Goal: Task Accomplishment & Management: Manage account settings

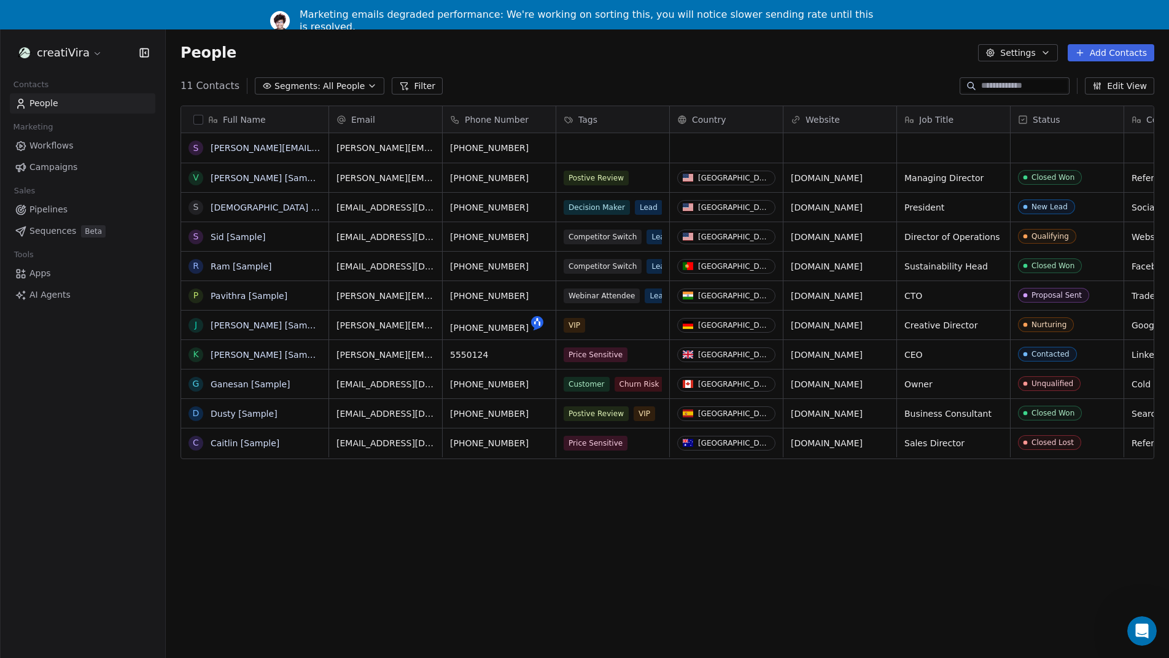
click at [76, 50] on html "creatiVira Contacts People Marketing Workflows Campaigns Sales Pipelines Sequen…" at bounding box center [584, 344] width 1169 height 688
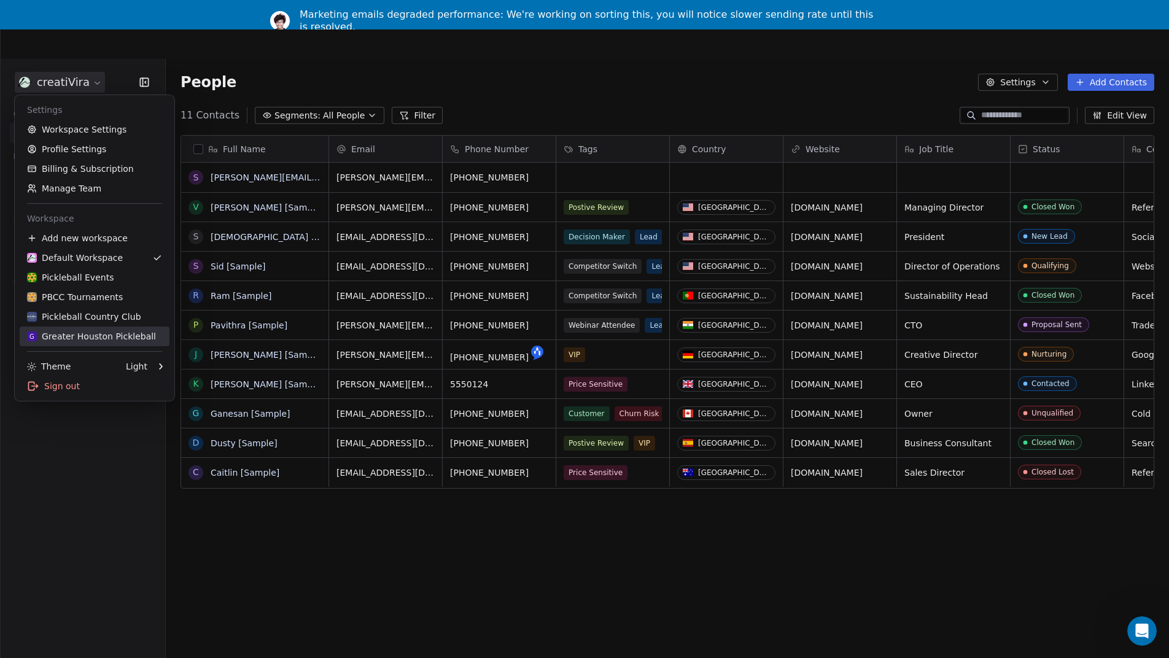
click at [106, 338] on div "G Greater Houston Pickleball" at bounding box center [91, 336] width 129 height 12
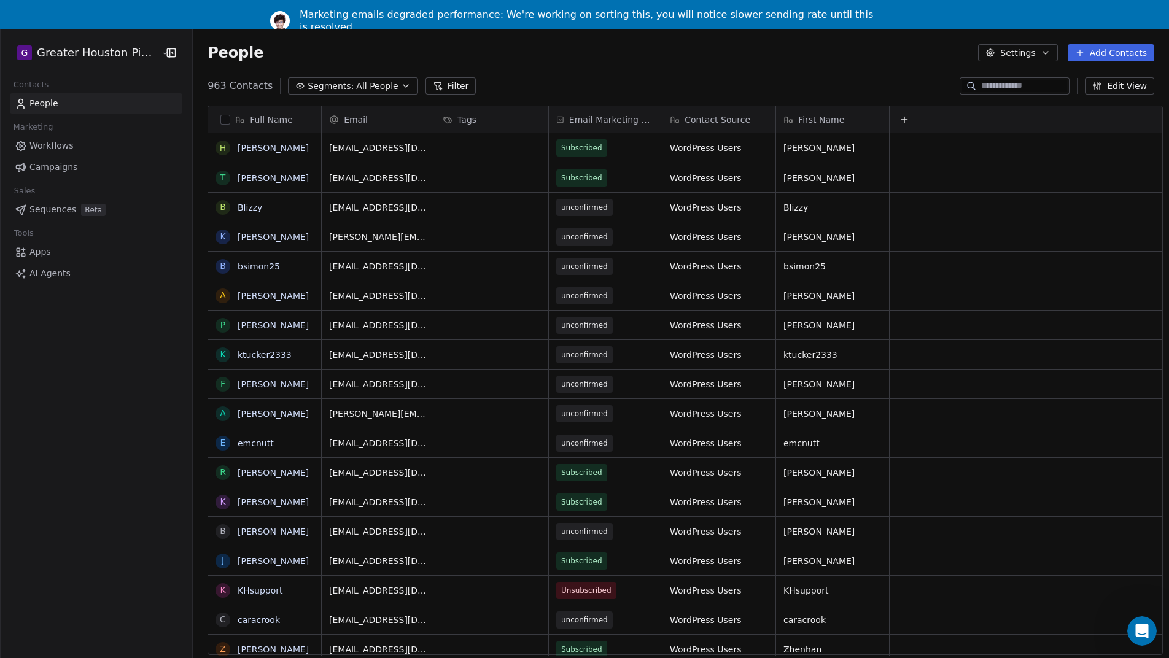
scroll to position [580, 985]
click at [60, 169] on span "Campaigns" at bounding box center [53, 167] width 48 height 13
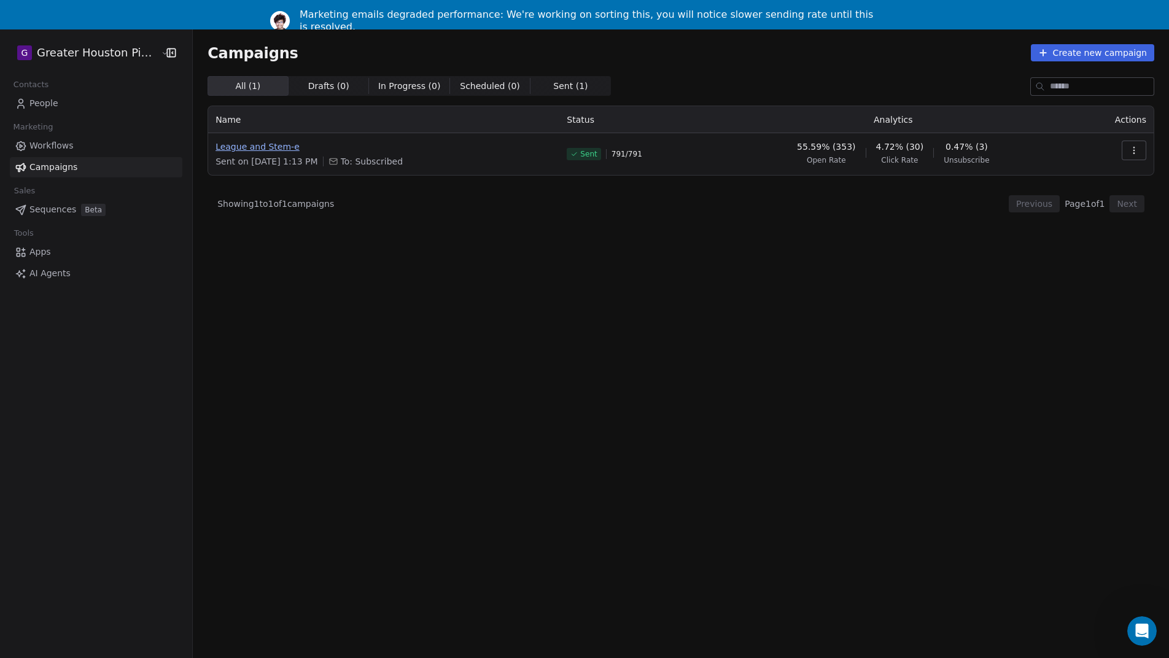
click at [262, 147] on span "League and Stem-e" at bounding box center [383, 147] width 336 height 12
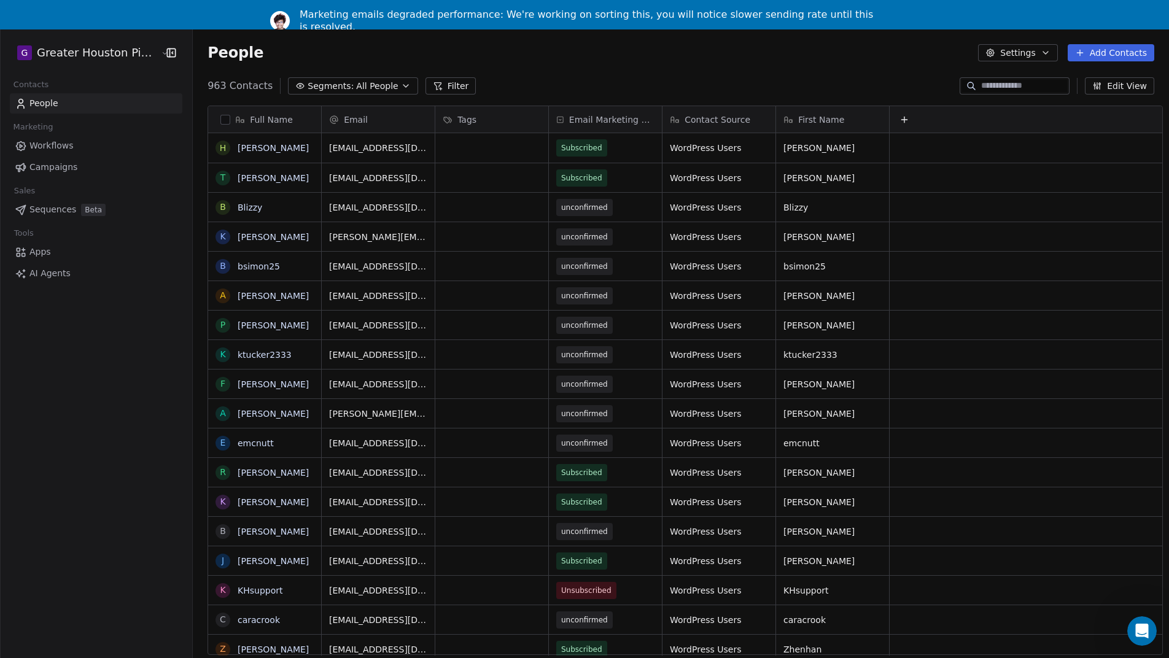
scroll to position [580, 985]
click at [65, 168] on span "Campaigns" at bounding box center [53, 167] width 48 height 13
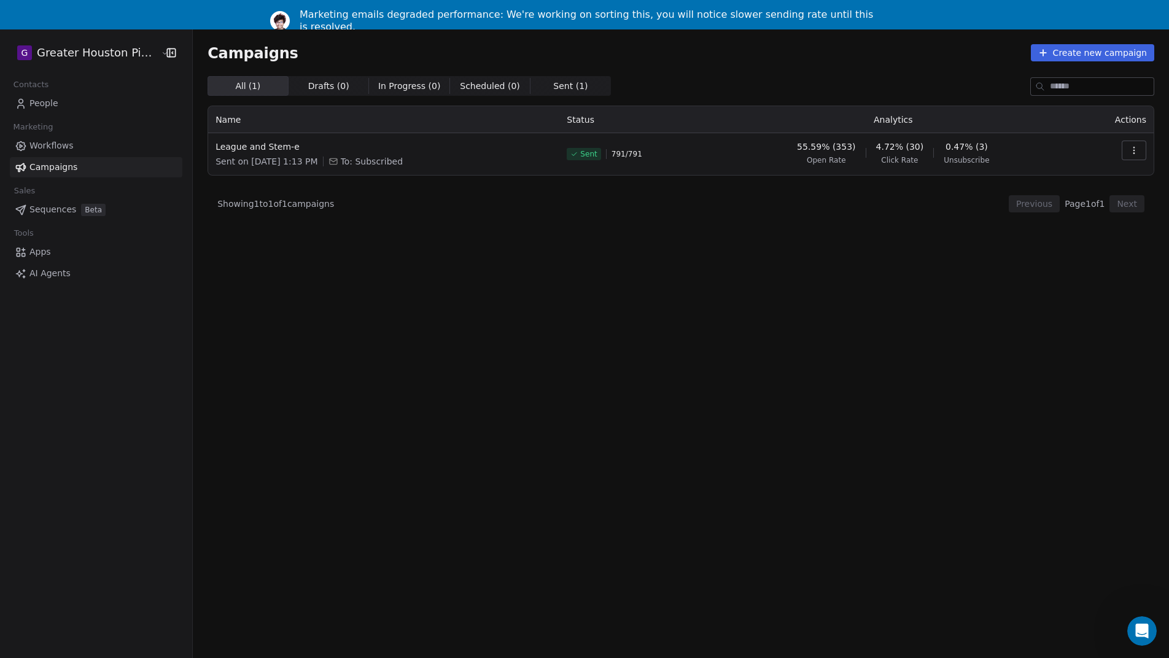
click at [1139, 150] on button "button" at bounding box center [1134, 151] width 25 height 20
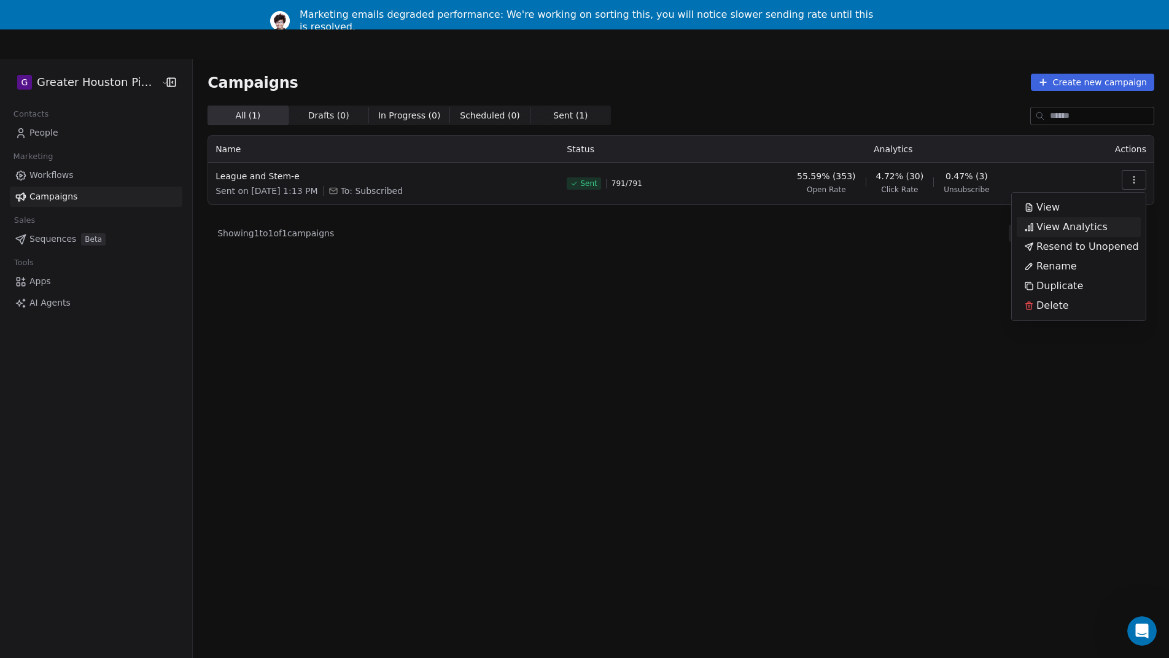
click at [1074, 230] on span "View Analytics" at bounding box center [1071, 227] width 71 height 15
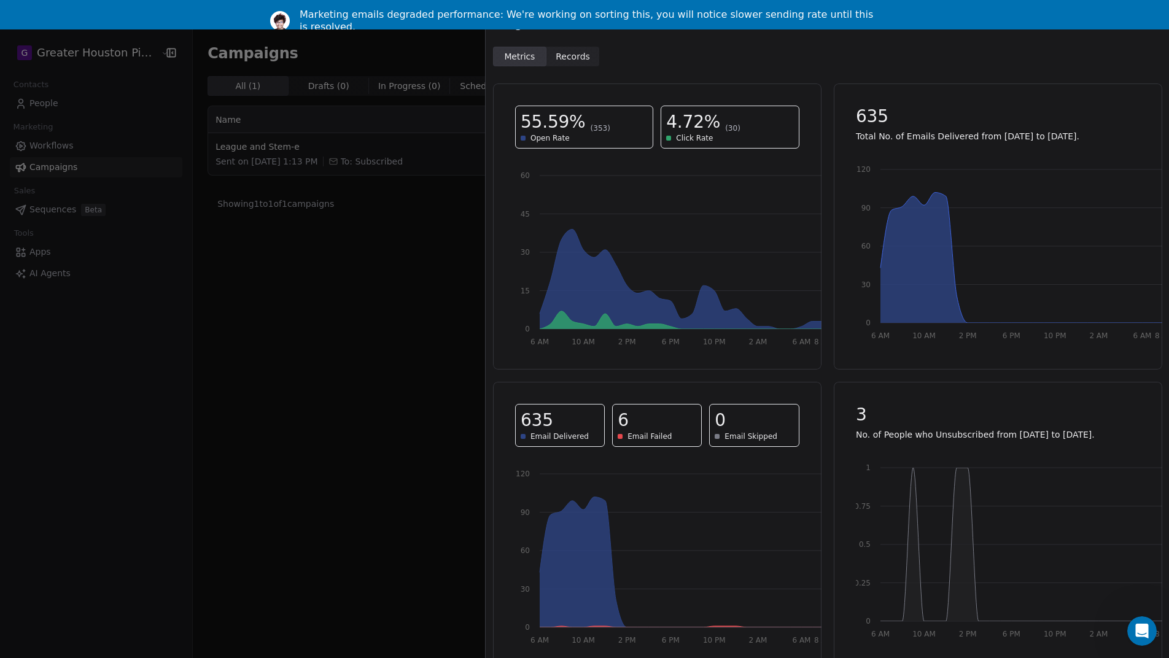
click at [577, 57] on span "Records" at bounding box center [573, 56] width 34 height 13
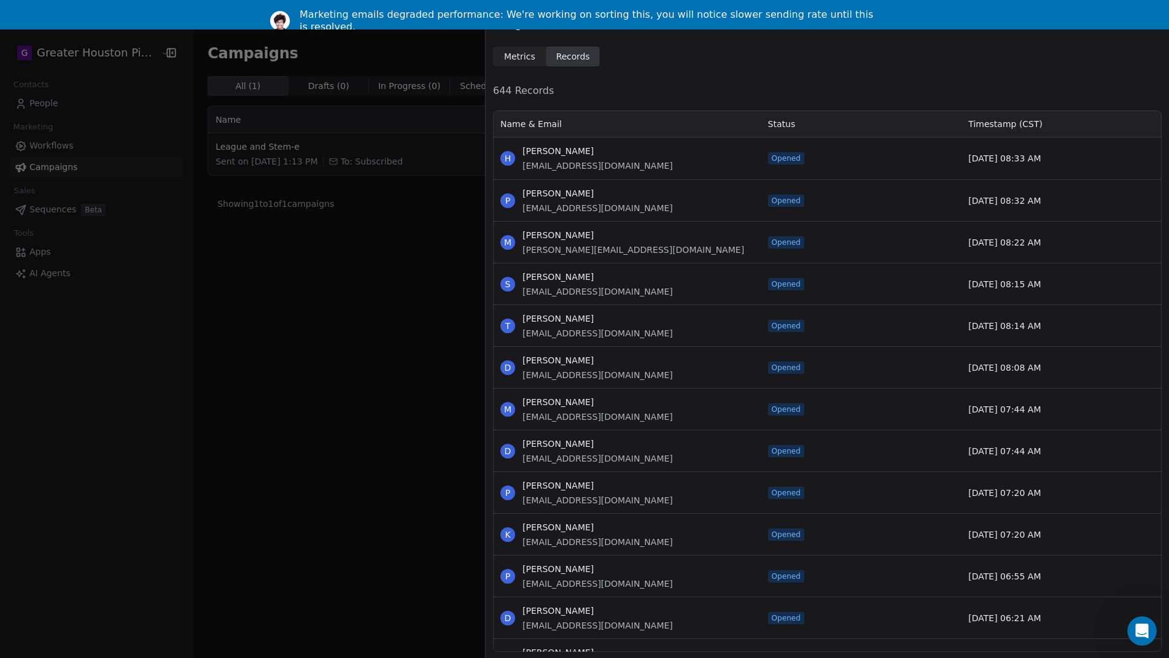
scroll to position [543, 669]
click at [508, 56] on span "Metrics" at bounding box center [519, 56] width 31 height 13
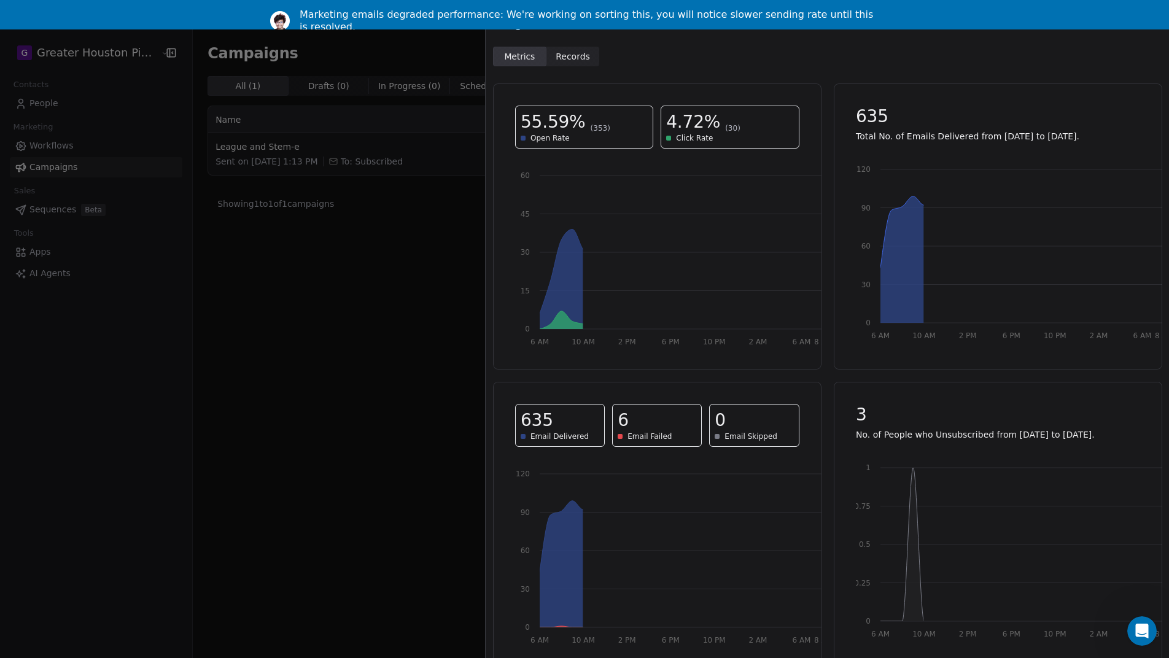
click at [508, 56] on span "Metrics" at bounding box center [519, 56] width 31 height 13
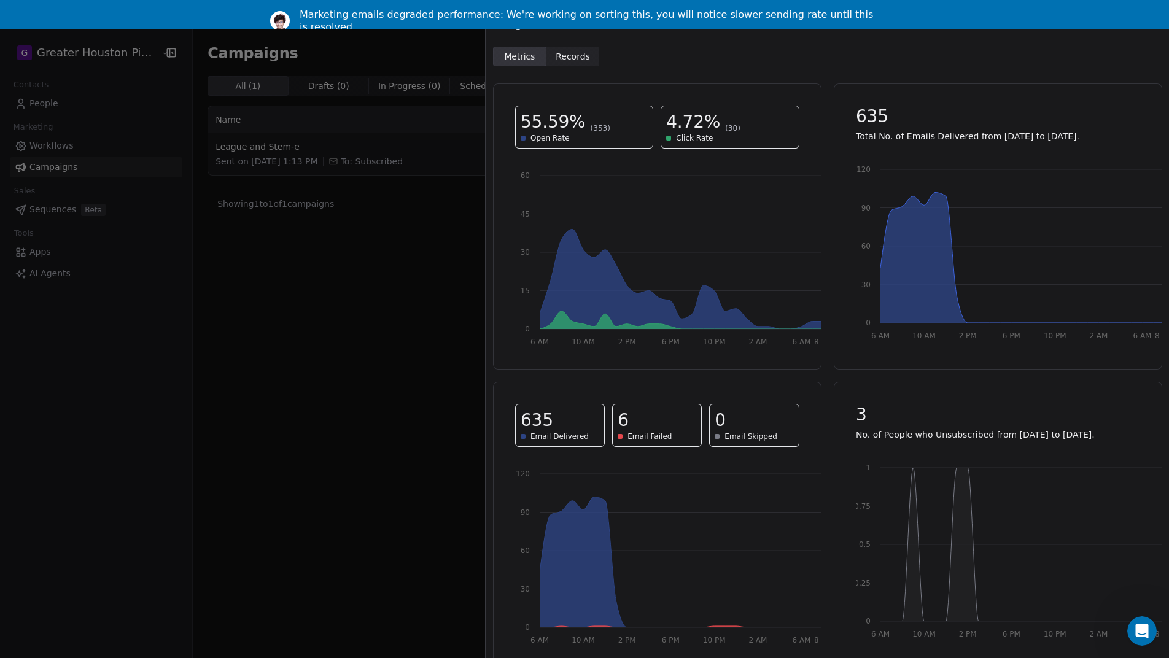
click at [574, 63] on span "Records Records" at bounding box center [572, 57] width 53 height 20
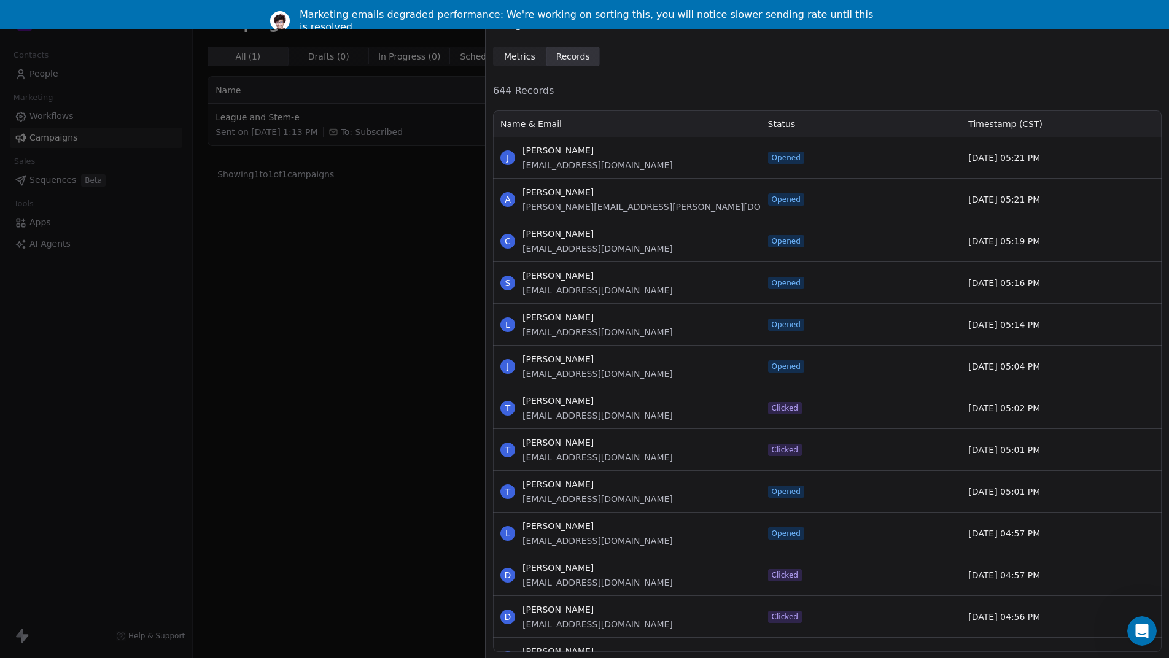
scroll to position [0, 0]
click at [1140, 629] on icon "Open Intercom Messenger" at bounding box center [1140, 629] width 20 height 20
click at [1139, 634] on icon "Open Intercom Messenger" at bounding box center [1140, 629] width 20 height 20
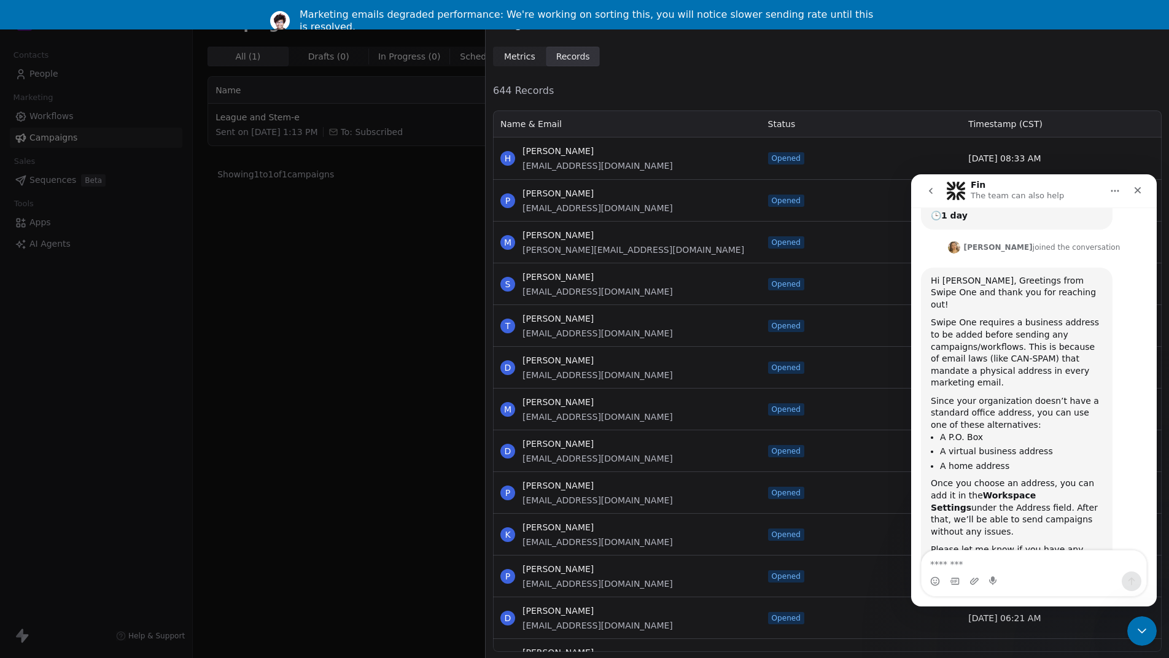
scroll to position [196, 0]
click at [1009, 570] on textarea "Message…" at bounding box center [1034, 561] width 225 height 21
type textarea "*"
click at [928, 192] on icon "go back" at bounding box center [931, 191] width 10 height 10
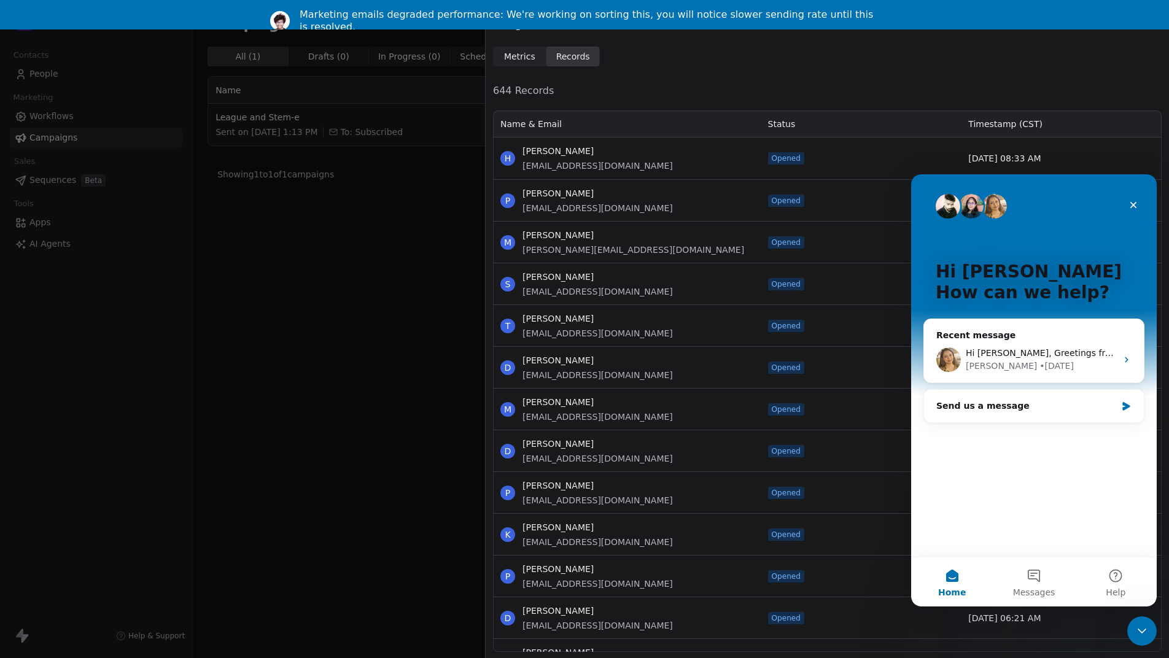
scroll to position [0, 0]
click at [1009, 392] on div "Send us a message" at bounding box center [1034, 406] width 220 height 33
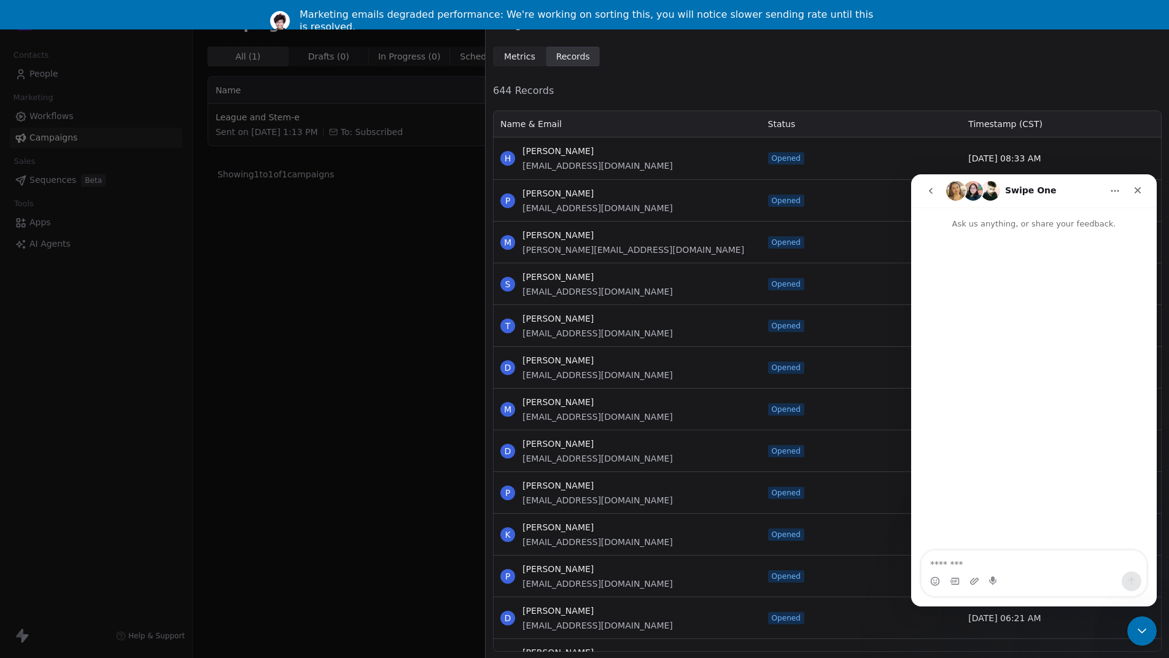
click at [998, 561] on textarea "Message…" at bounding box center [1034, 561] width 225 height 21
type textarea "*"
type textarea "**********"
click at [645, 83] on span "644 Records" at bounding box center [827, 90] width 669 height 15
click at [522, 58] on span "Metrics" at bounding box center [519, 56] width 31 height 13
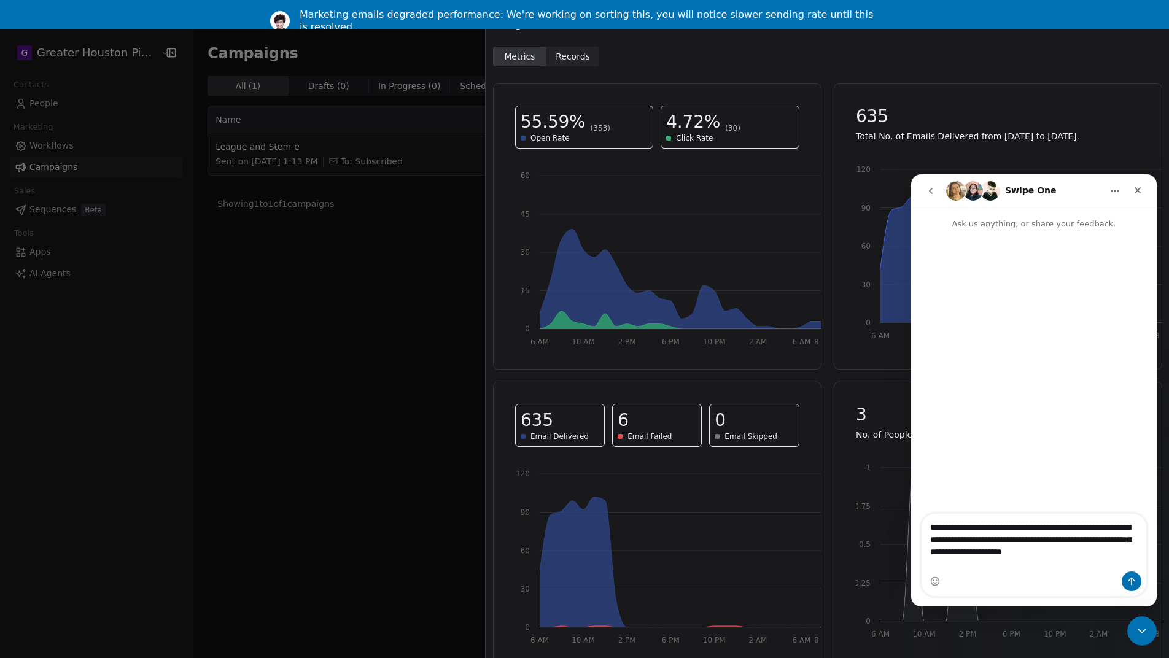
click at [837, 14] on div "Marketing emails degraded performance: We're working on sorting this, you will …" at bounding box center [590, 21] width 580 height 25
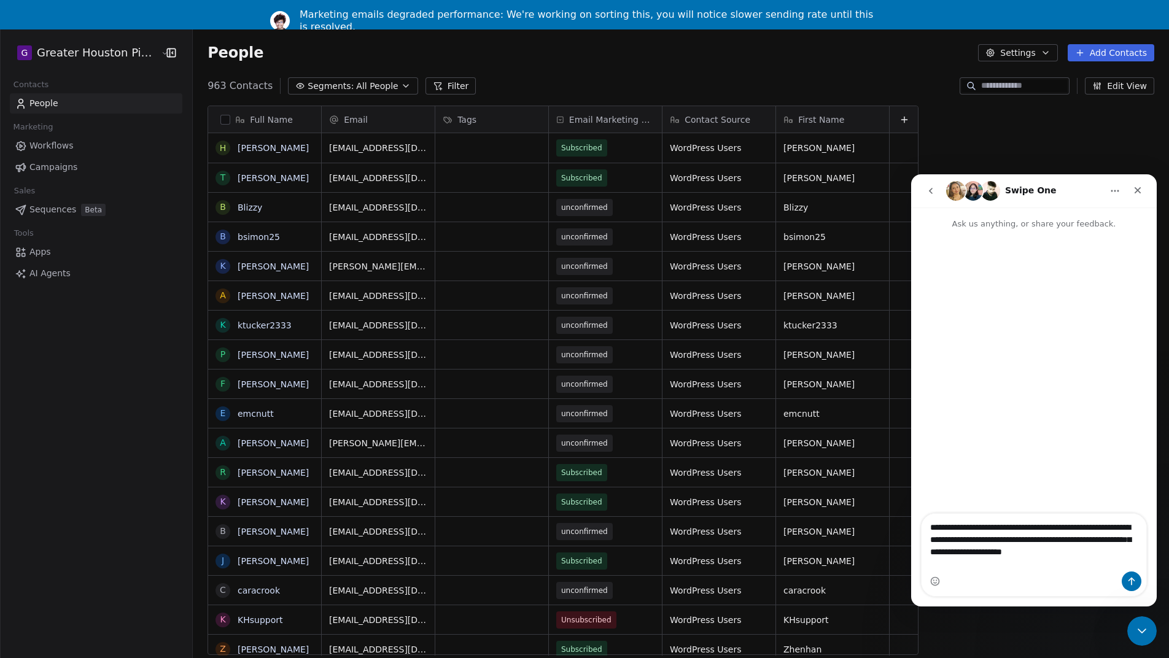
scroll to position [580, 985]
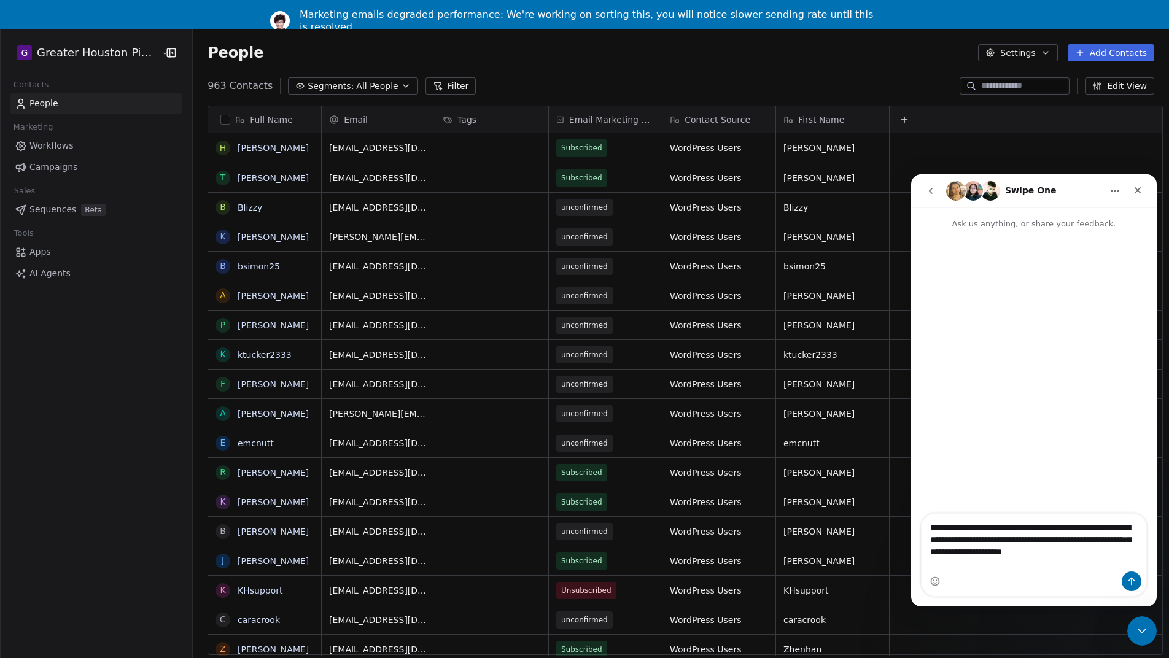
click at [61, 166] on span "Campaigns" at bounding box center [53, 167] width 48 height 13
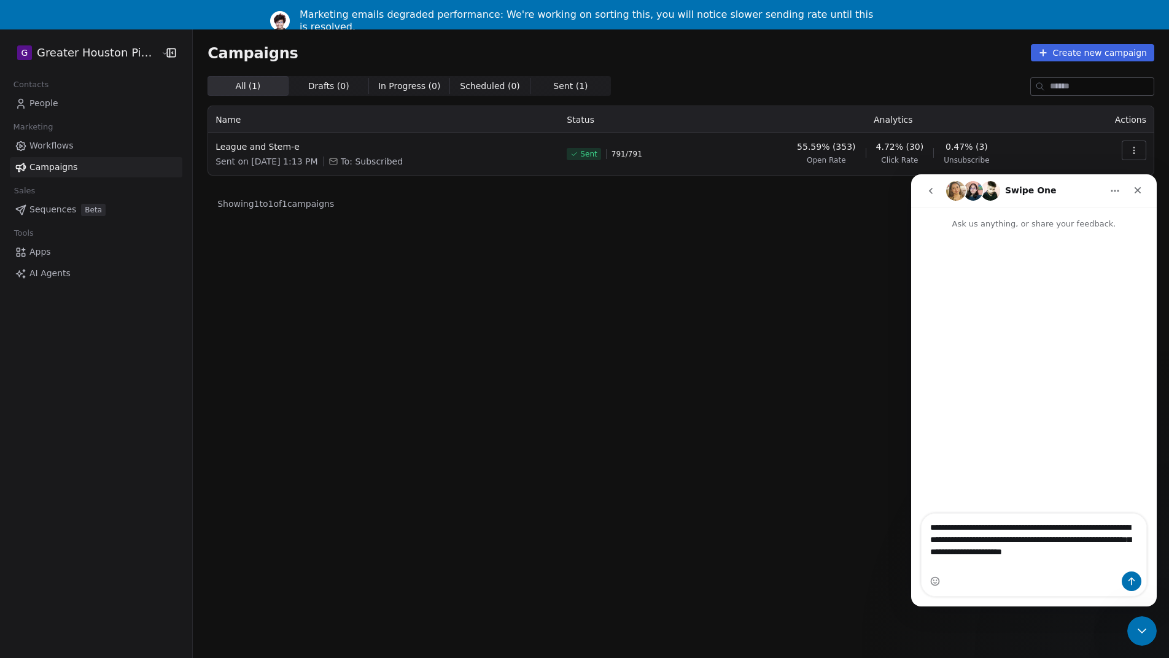
click at [1138, 153] on icon "button" at bounding box center [1134, 151] width 10 height 10
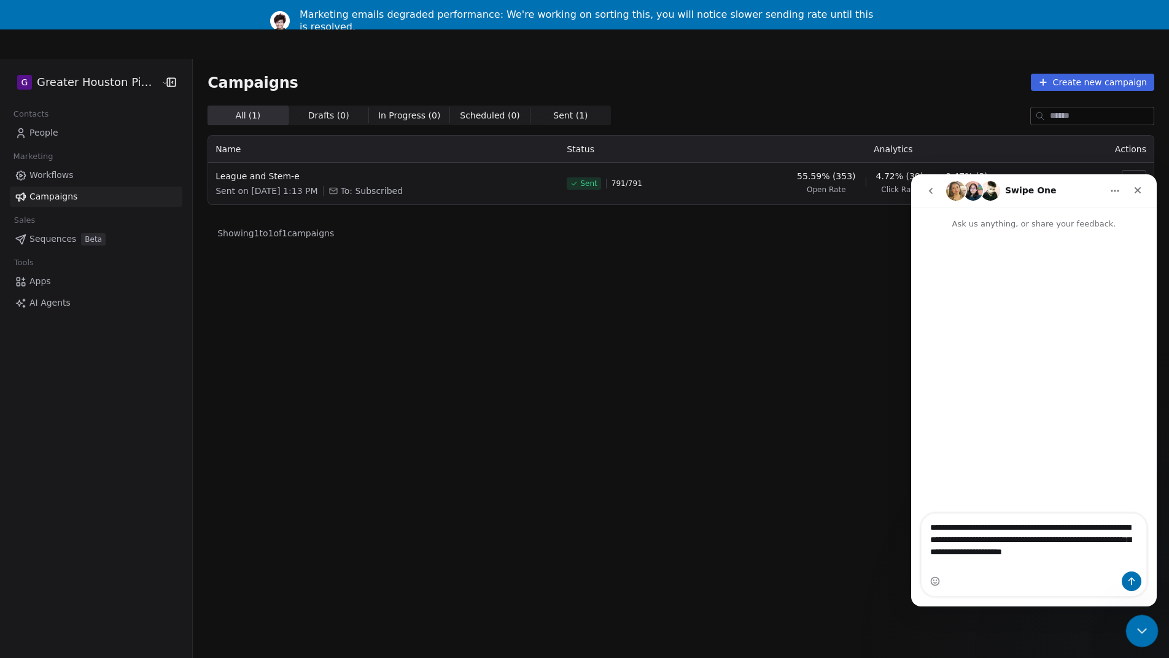
click at [1139, 631] on icon "Close Intercom Messenger" at bounding box center [1140, 629] width 15 height 15
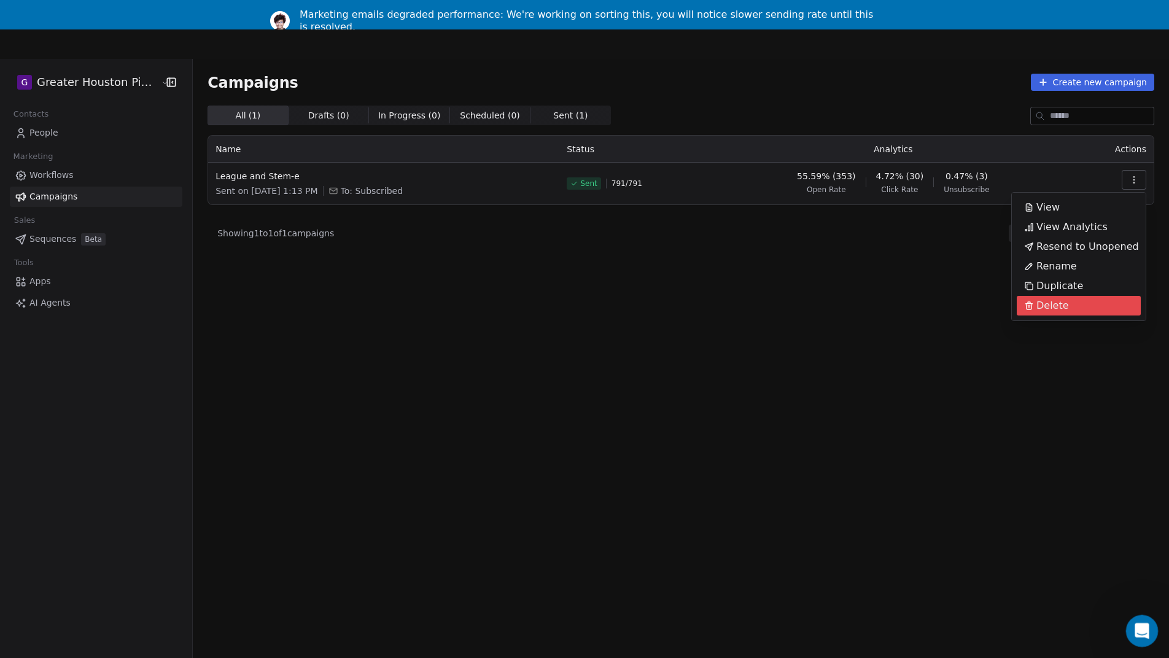
click at [1140, 629] on icon "Open Intercom Messenger" at bounding box center [1140, 629] width 20 height 20
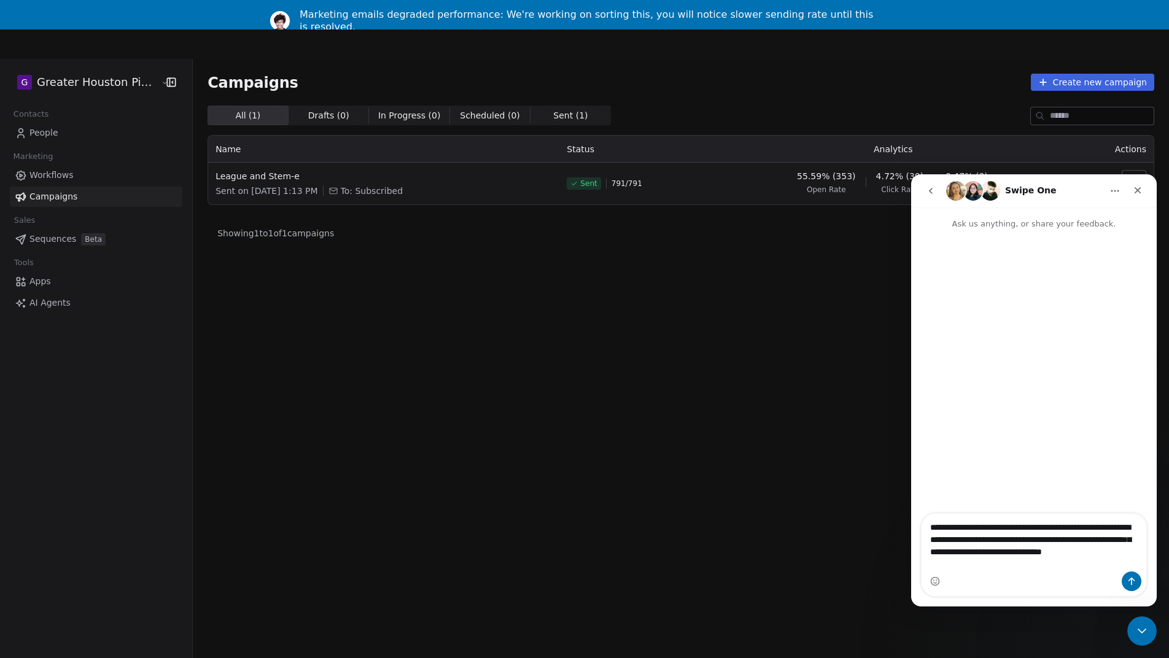
type textarea "**********"
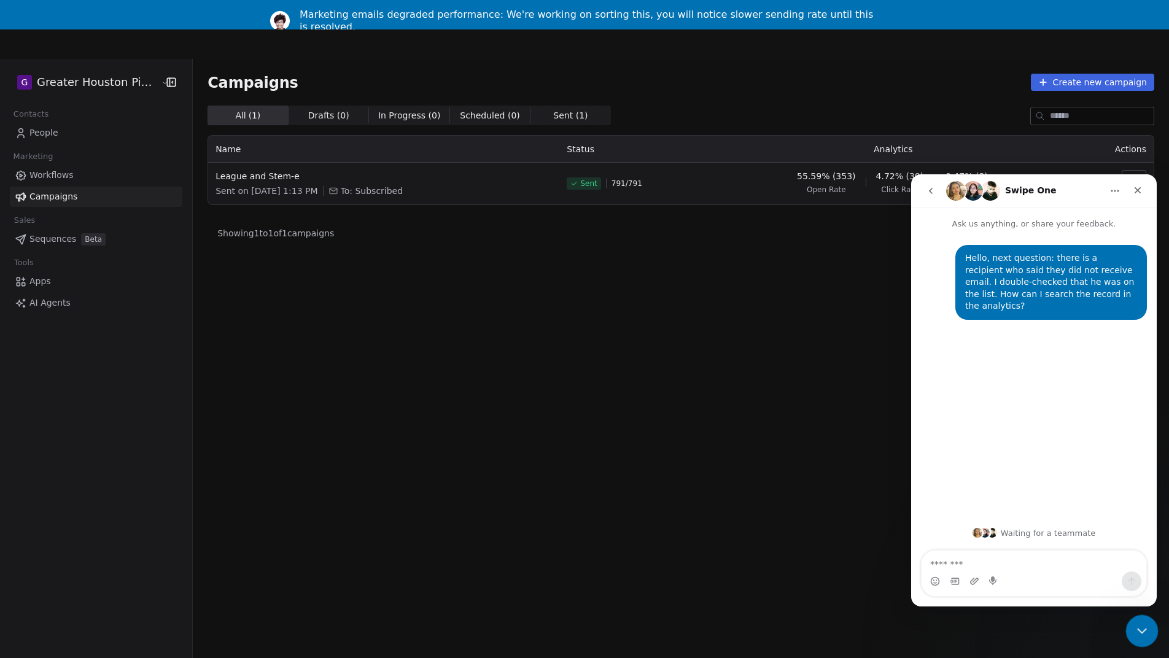
click at [1144, 632] on icon "Close Intercom Messenger" at bounding box center [1140, 629] width 15 height 15
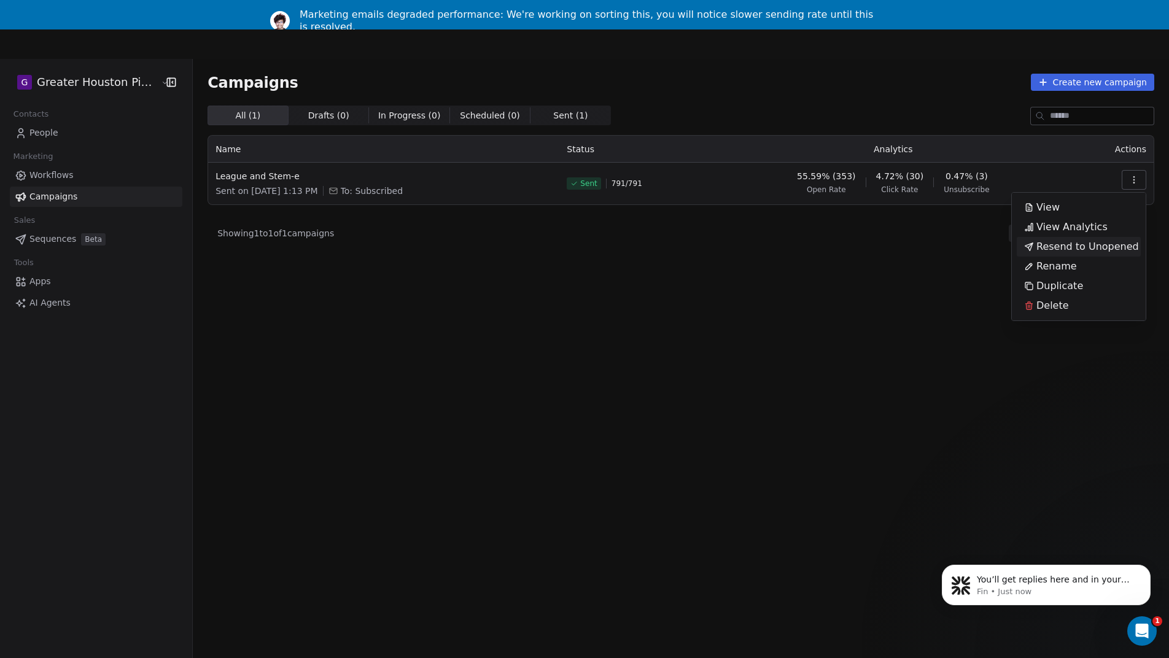
click at [1058, 246] on span "Resend to Unopened" at bounding box center [1087, 246] width 103 height 15
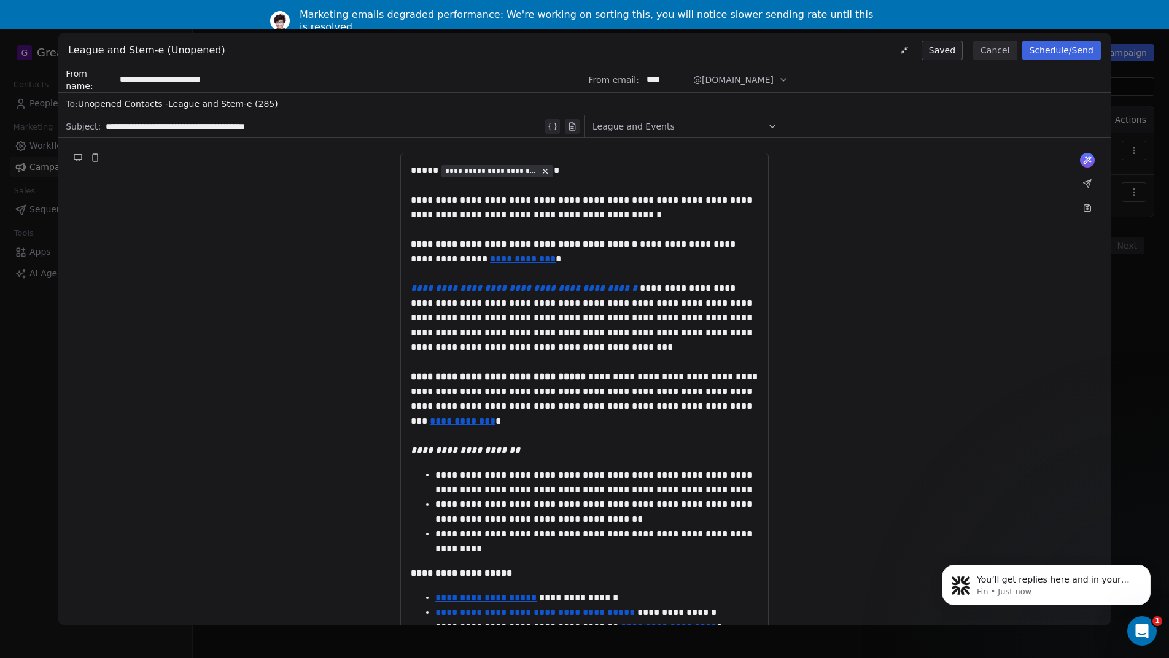
click at [1007, 52] on button "Cancel" at bounding box center [995, 51] width 44 height 20
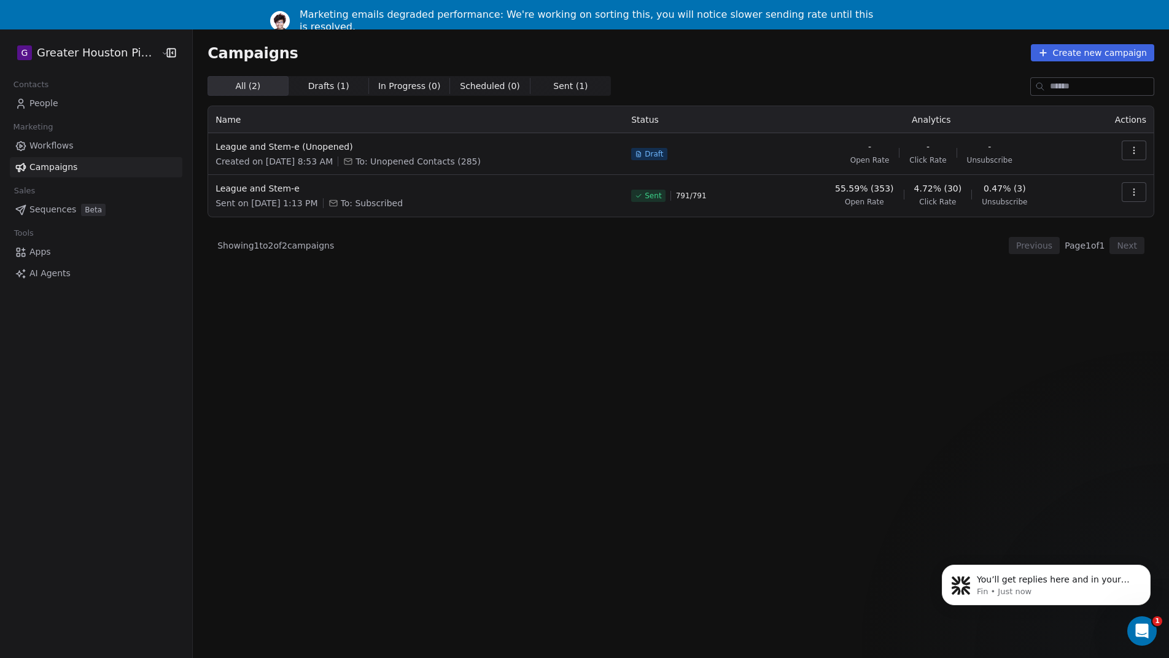
click at [1130, 147] on icon "button" at bounding box center [1134, 151] width 10 height 10
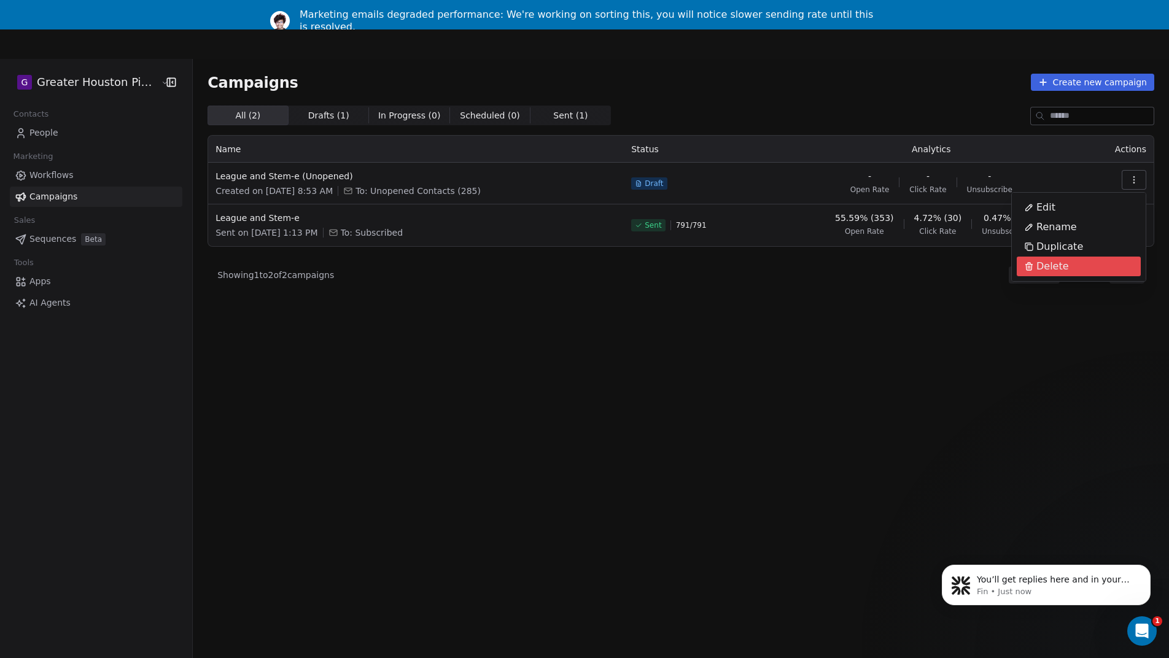
click at [1009, 343] on html "G Greater Houston Pickleball Contacts People Marketing Workflows Campaigns Sale…" at bounding box center [584, 358] width 1169 height 717
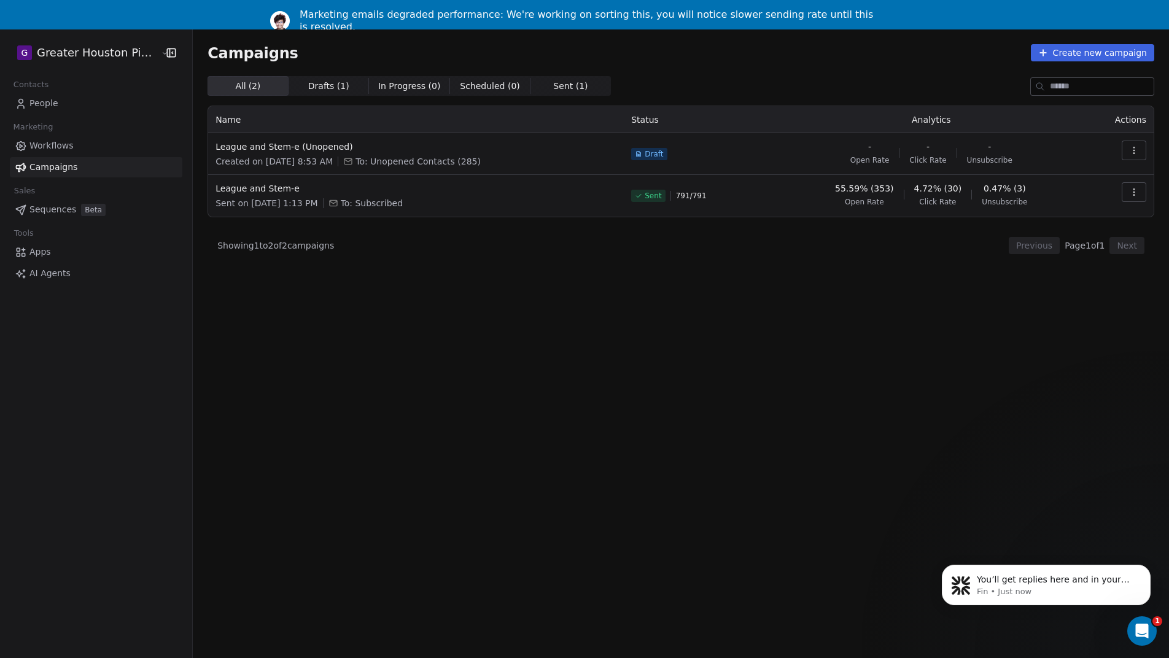
click at [1133, 195] on icon "button" at bounding box center [1134, 192] width 10 height 10
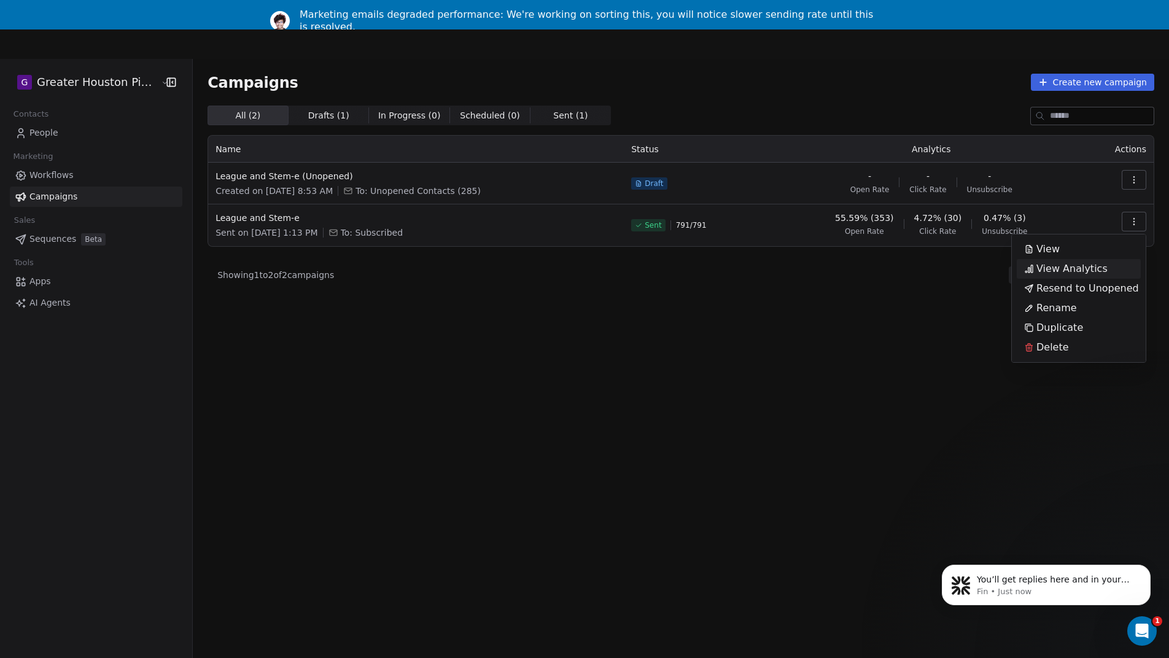
click at [1057, 269] on span "View Analytics" at bounding box center [1071, 269] width 71 height 15
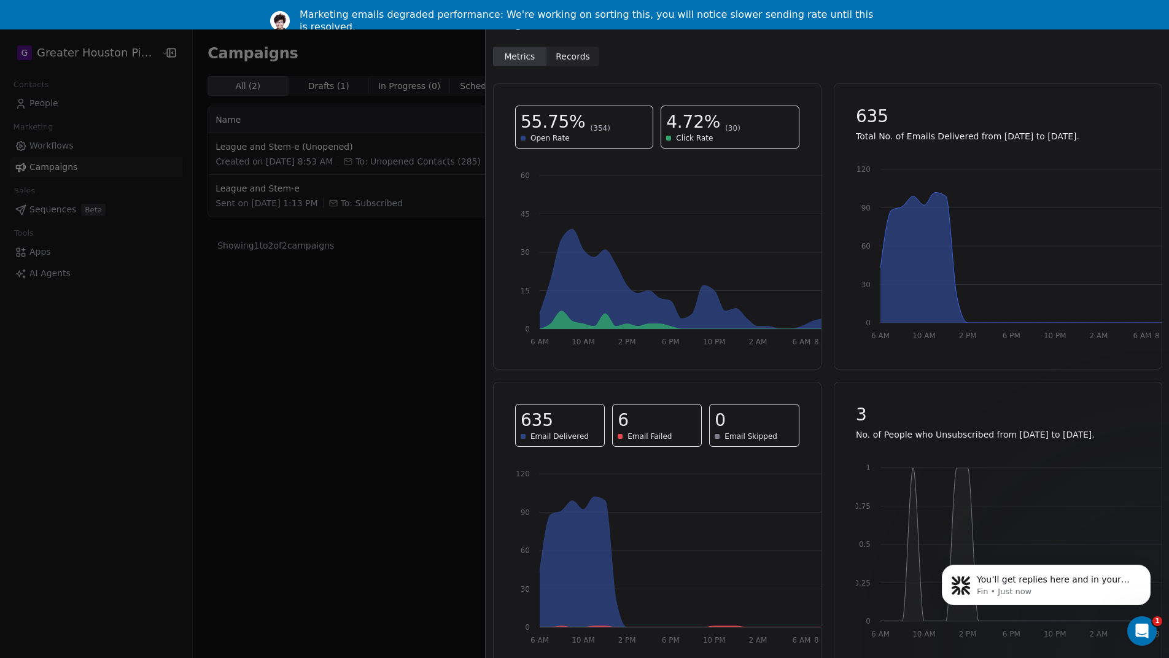
scroll to position [17, 0]
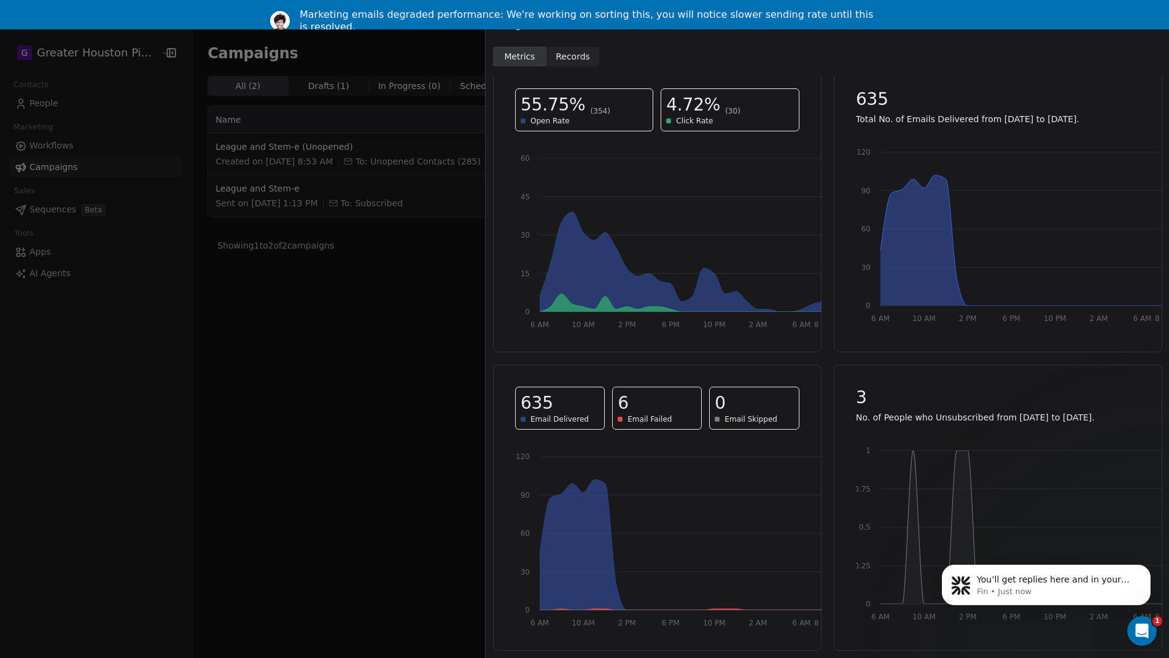
click at [679, 112] on span "4.72%" at bounding box center [693, 105] width 54 height 22
click at [580, 60] on span "Records" at bounding box center [573, 56] width 34 height 13
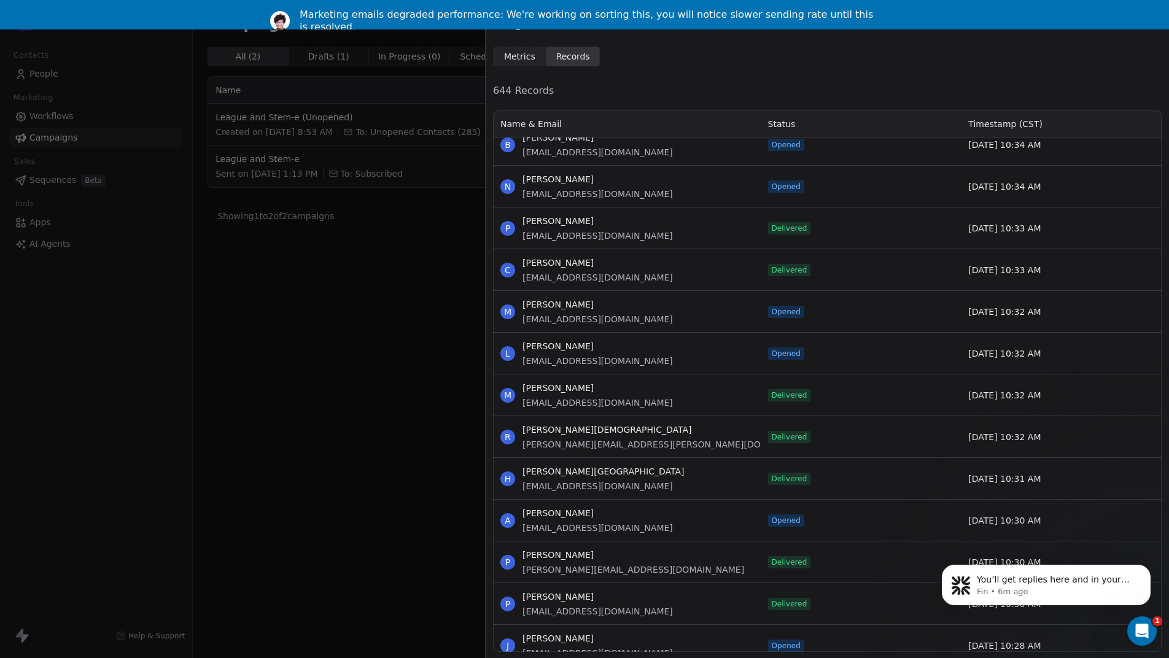
scroll to position [26124, 0]
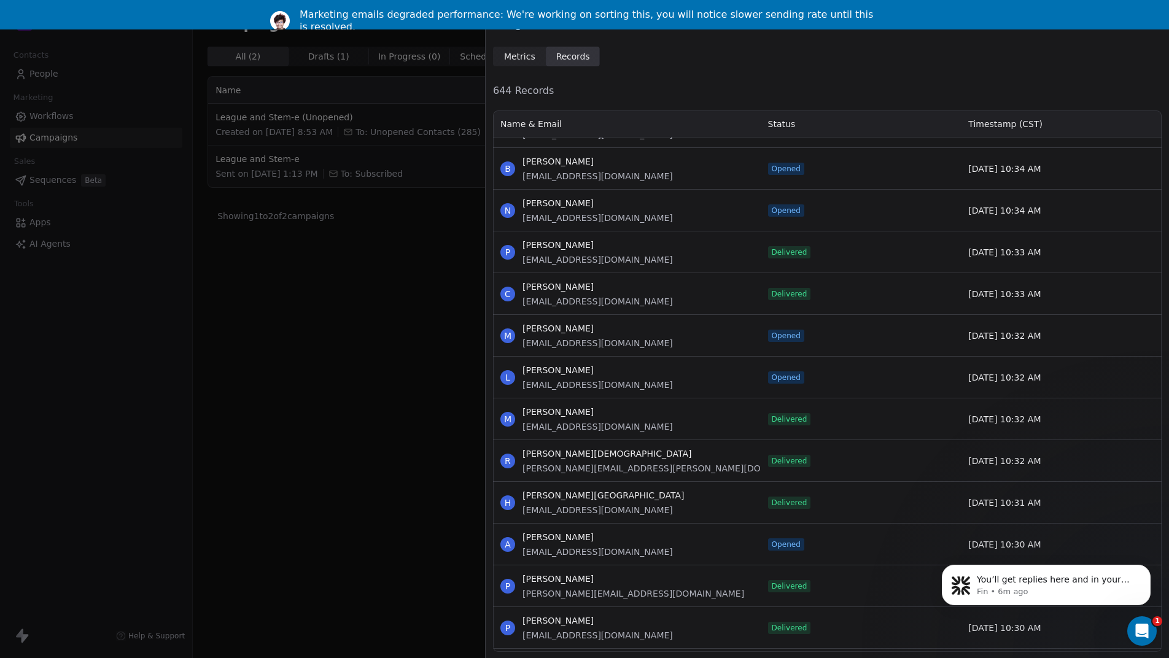
click at [653, 433] on div "M Michelle Greenberg mlgreenberg@yahoo.com" at bounding box center [627, 418] width 268 height 41
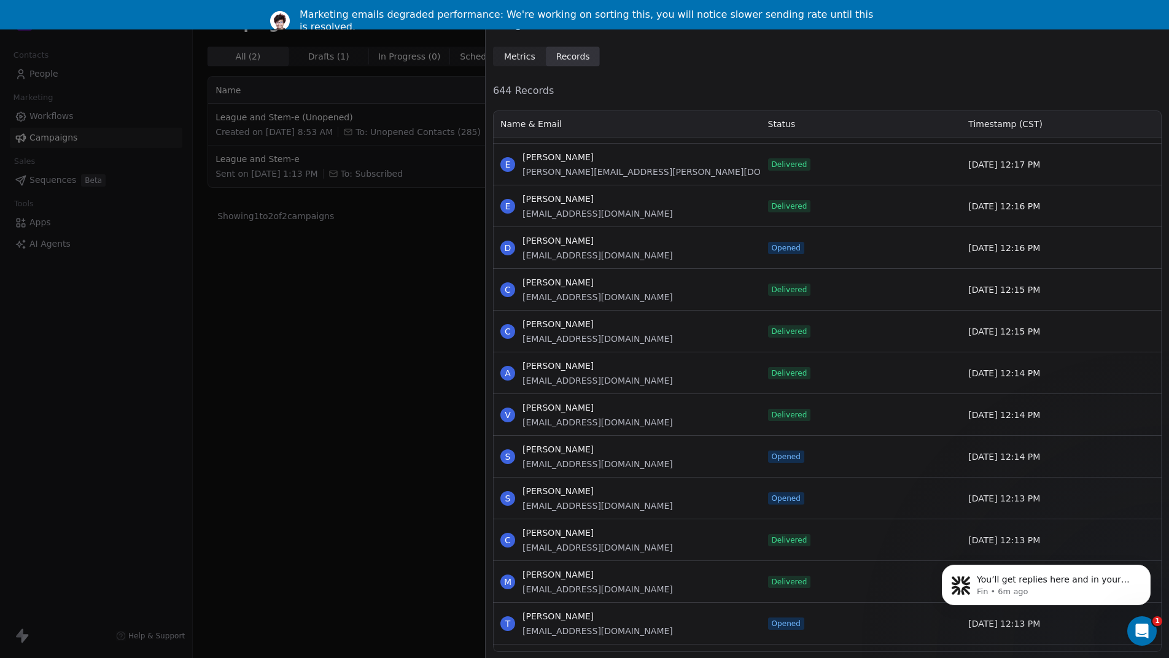
scroll to position [16198, 0]
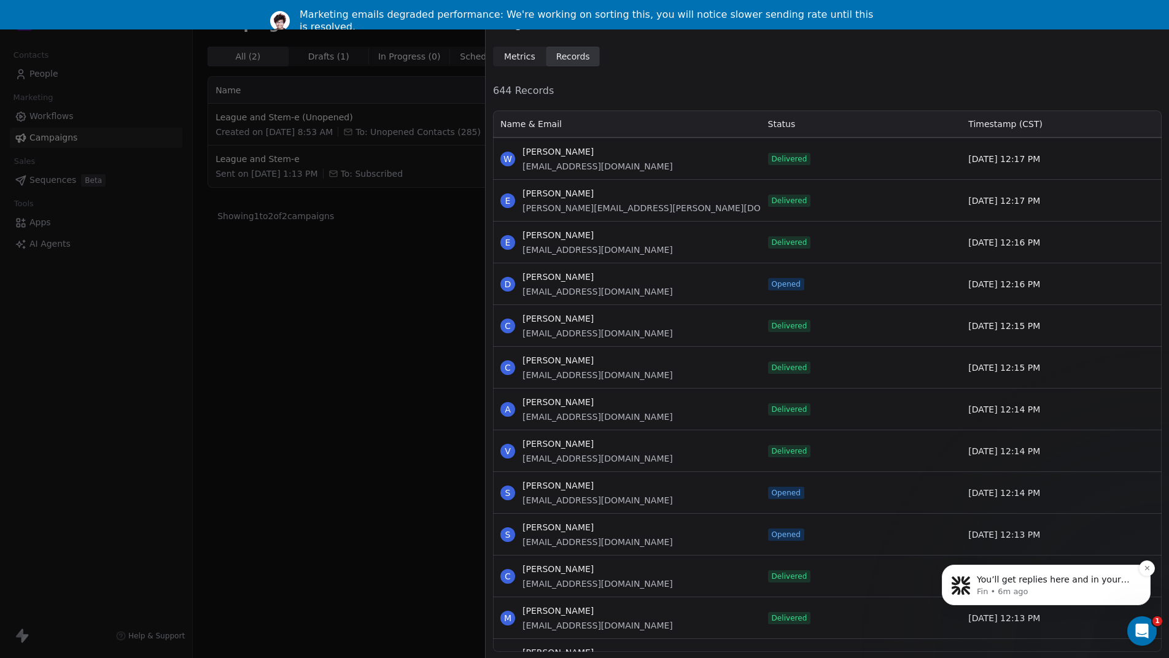
click at [1022, 586] on p "Fin • 6m ago" at bounding box center [1056, 591] width 158 height 11
click at [1028, 586] on div "Sep 16, 12:13 PM" at bounding box center [1061, 576] width 201 height 41
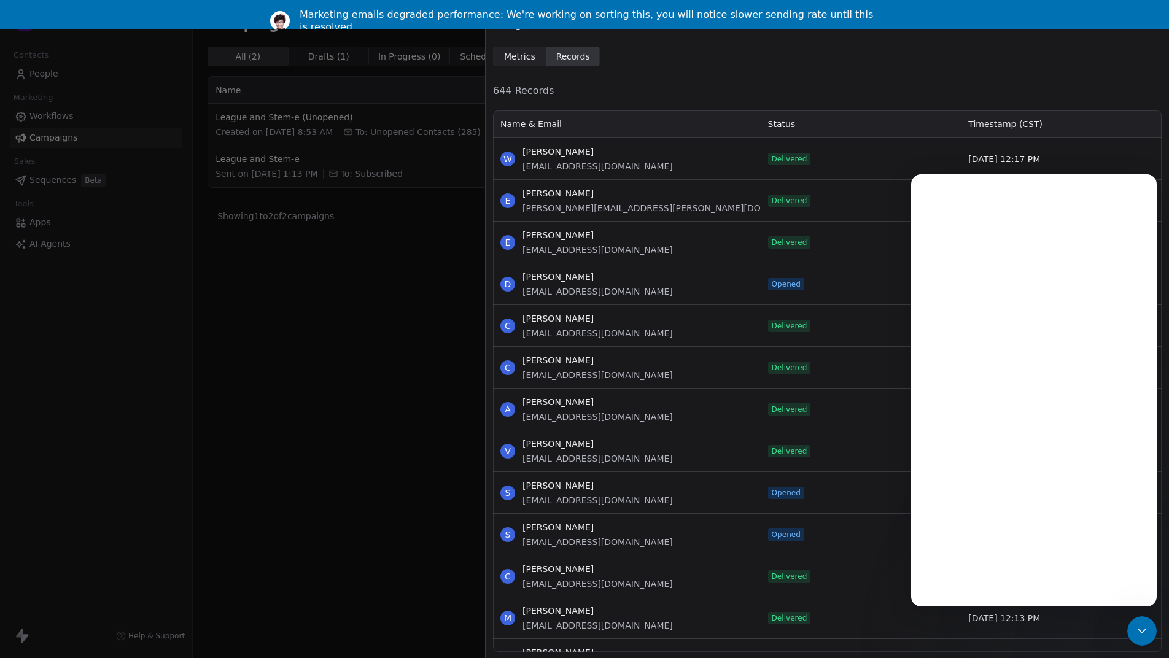
click at [1027, 585] on div "Intercom messenger" at bounding box center [1034, 410] width 246 height 393
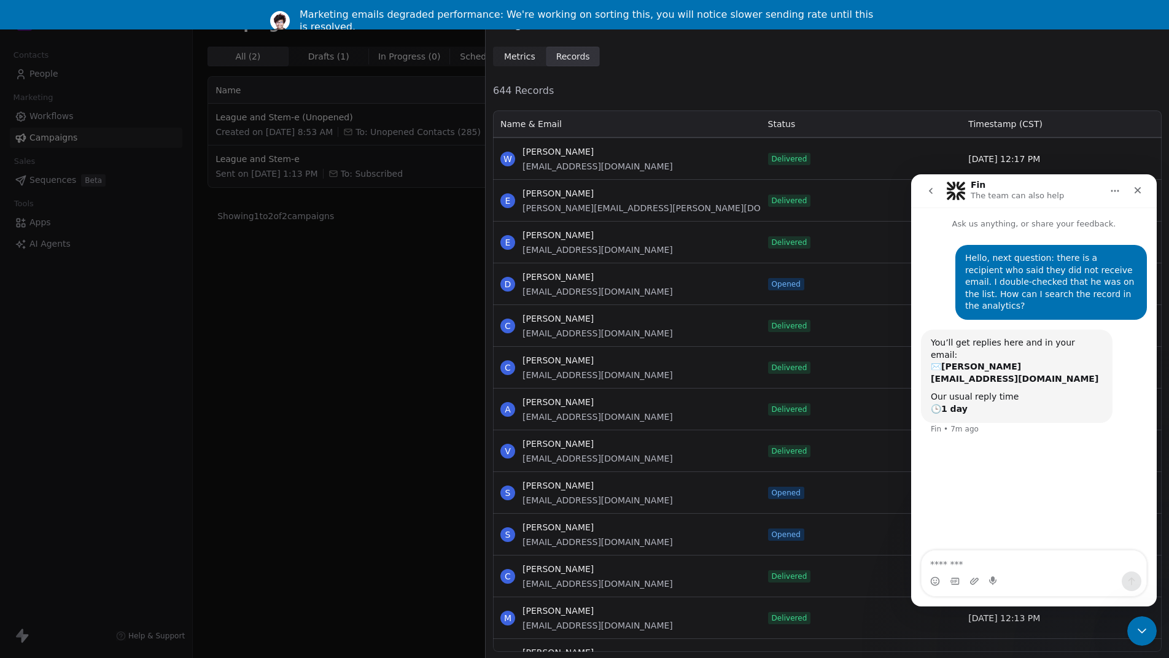
click at [1009, 559] on textarea "Message…" at bounding box center [1034, 561] width 225 height 21
drag, startPoint x: 996, startPoint y: 567, endPoint x: 1046, endPoint y: 565, distance: 50.4
click at [1046, 559] on textarea "**********" at bounding box center [1034, 548] width 225 height 21
click at [1129, 567] on textarea "**********" at bounding box center [1034, 561] width 225 height 21
type textarea "**********"
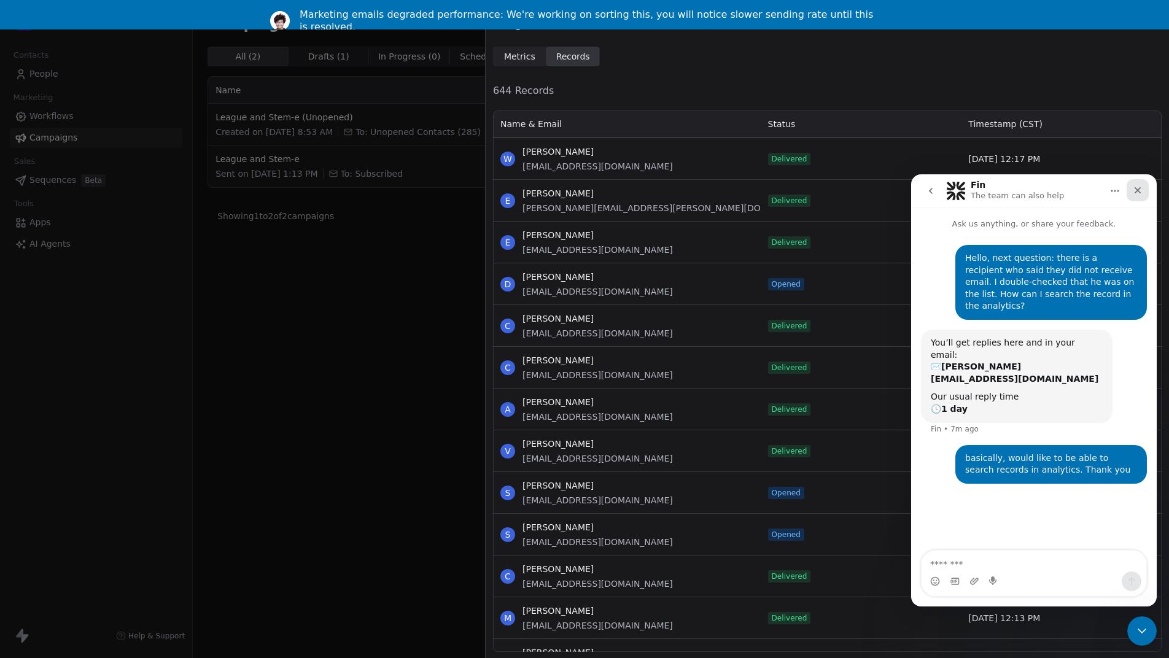
click at [1137, 188] on icon "Close" at bounding box center [1138, 190] width 10 height 10
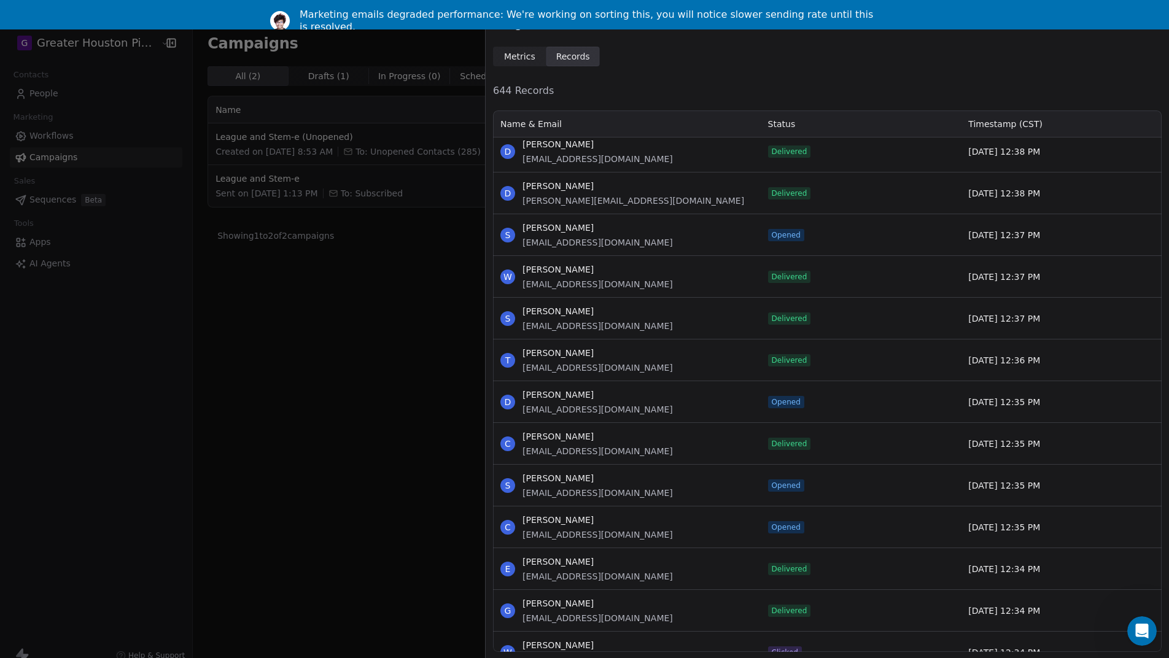
scroll to position [0, 0]
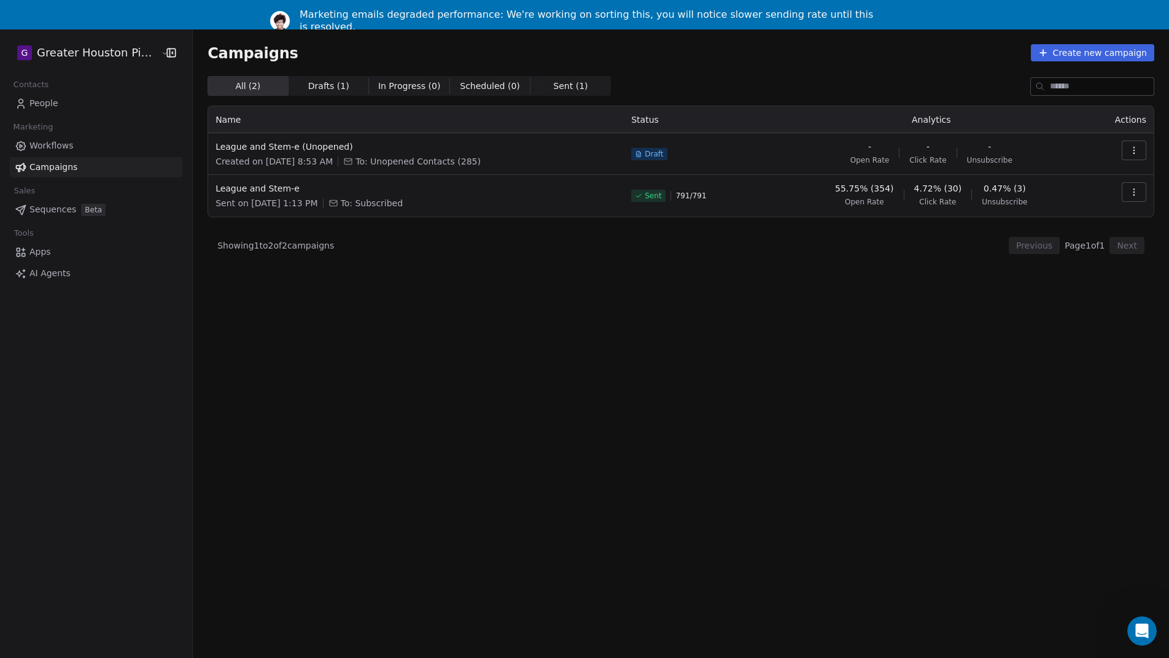
click at [51, 103] on span "People" at bounding box center [43, 103] width 29 height 13
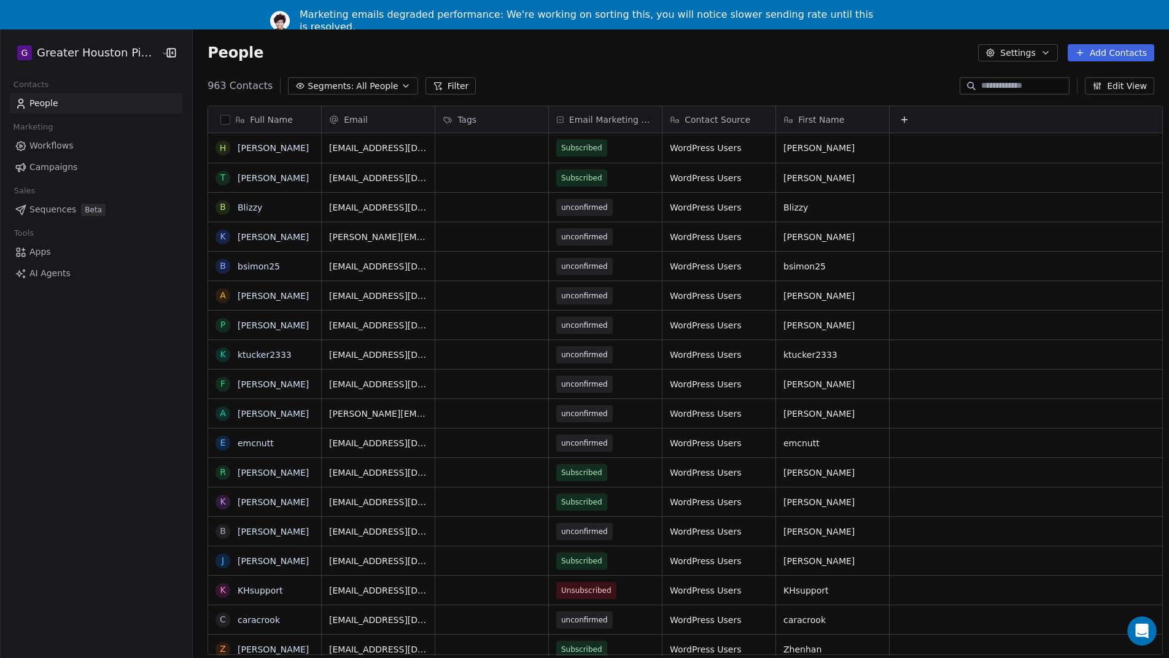
scroll to position [580, 985]
click at [1009, 84] on input at bounding box center [1024, 86] width 86 height 12
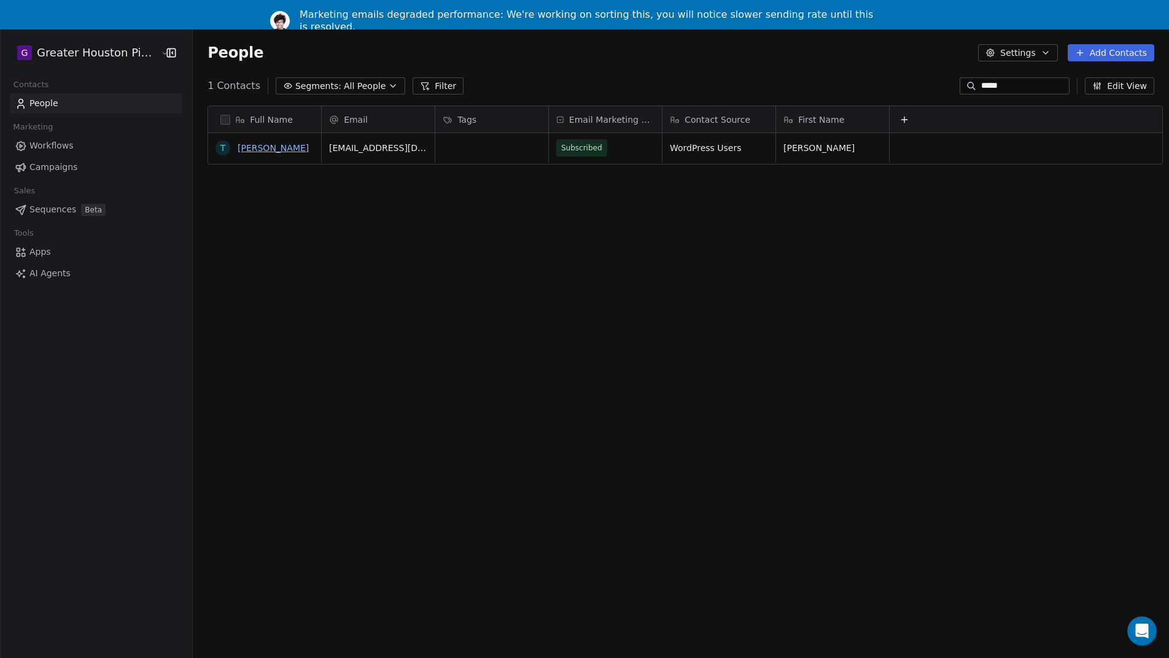
type input "*****"
click at [246, 149] on link "Terry Stone" at bounding box center [273, 148] width 71 height 10
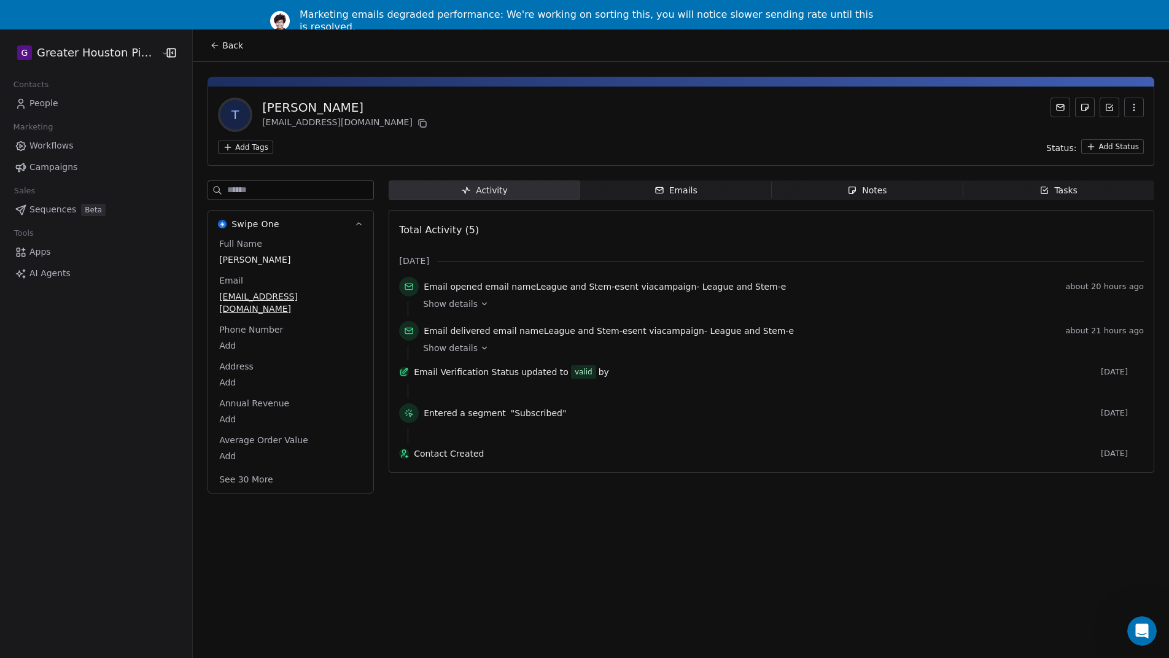
click at [465, 303] on div "Show details" at bounding box center [779, 304] width 712 height 12
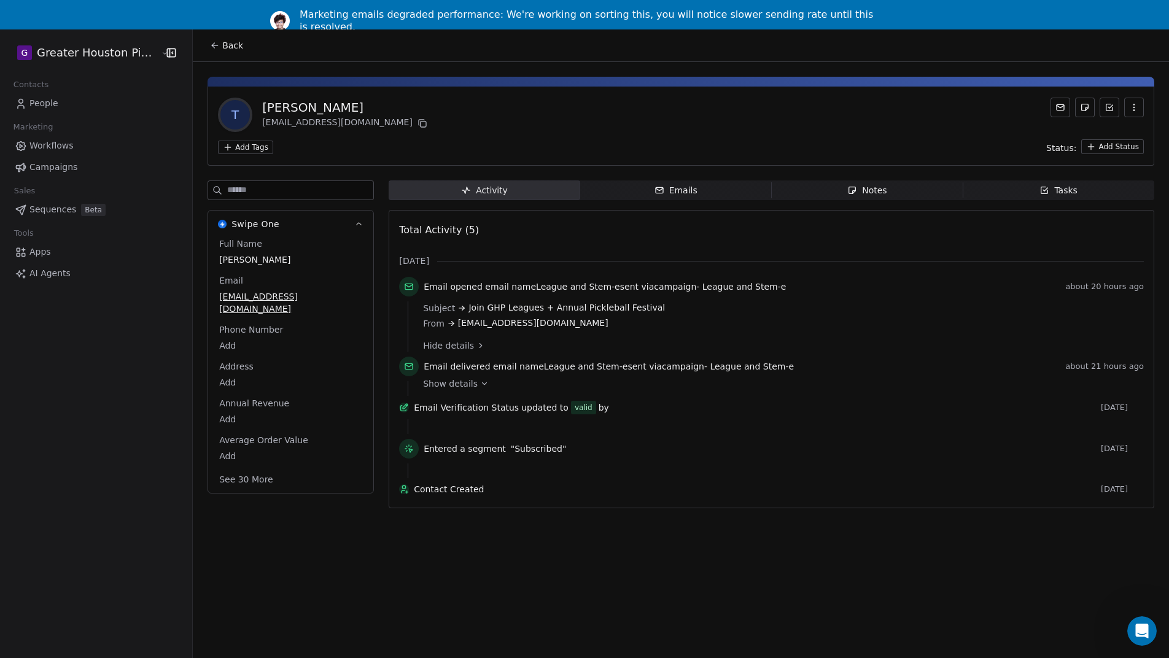
click at [480, 381] on icon at bounding box center [484, 383] width 9 height 9
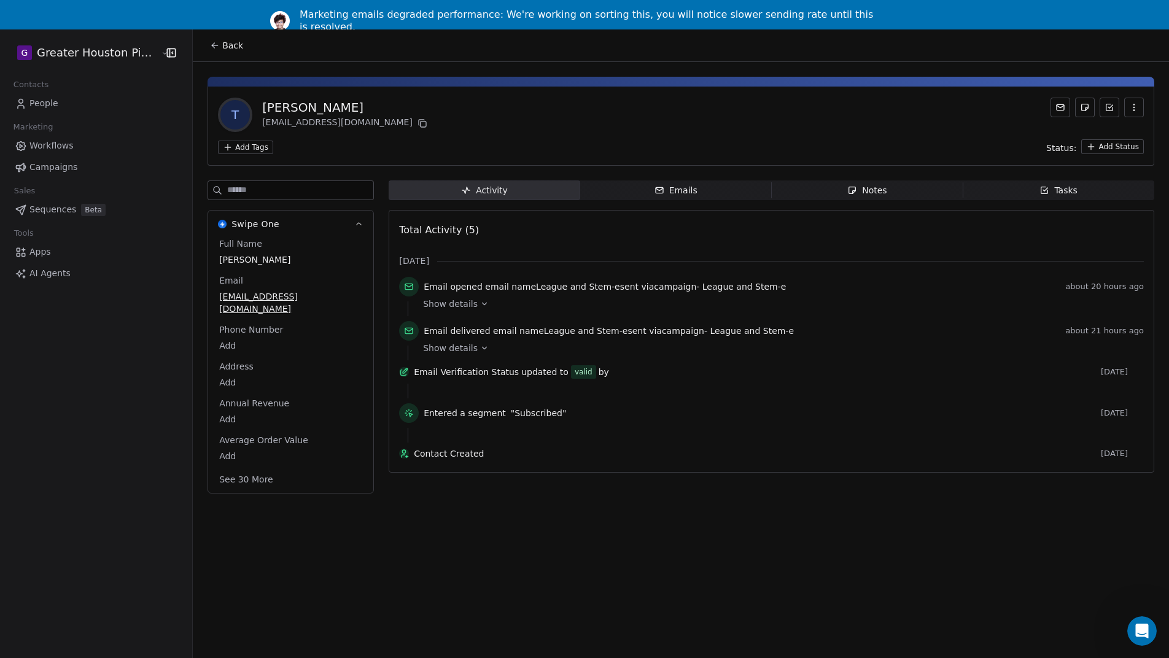
click at [465, 305] on div "Show details" at bounding box center [779, 304] width 712 height 12
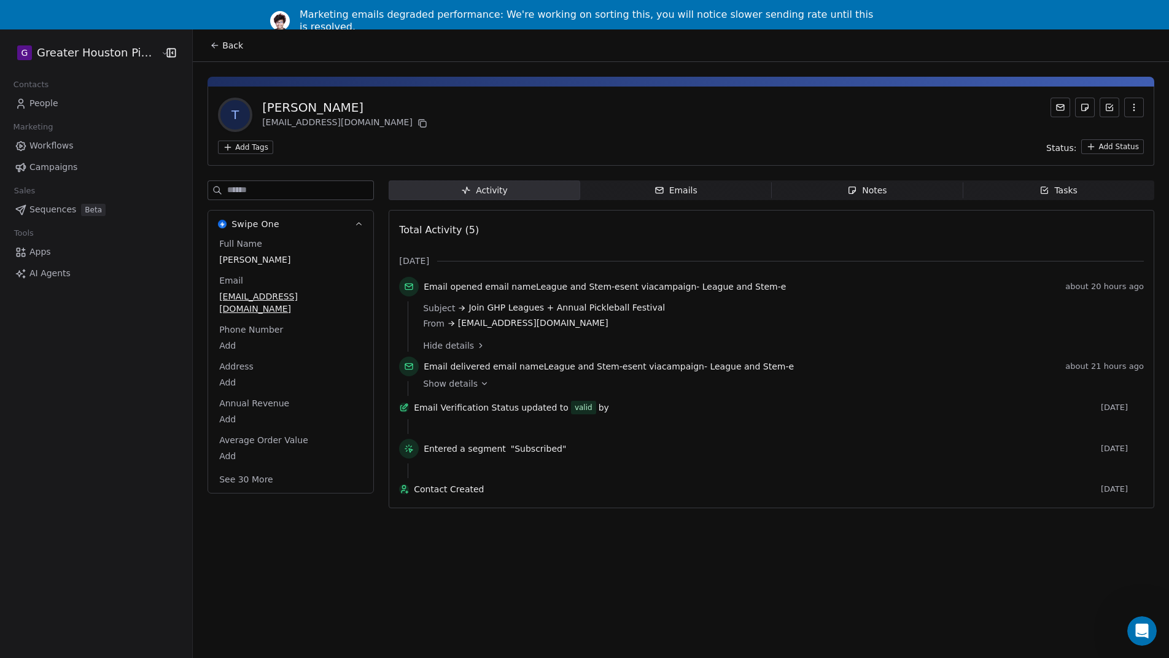
click at [480, 381] on icon at bounding box center [484, 383] width 9 height 9
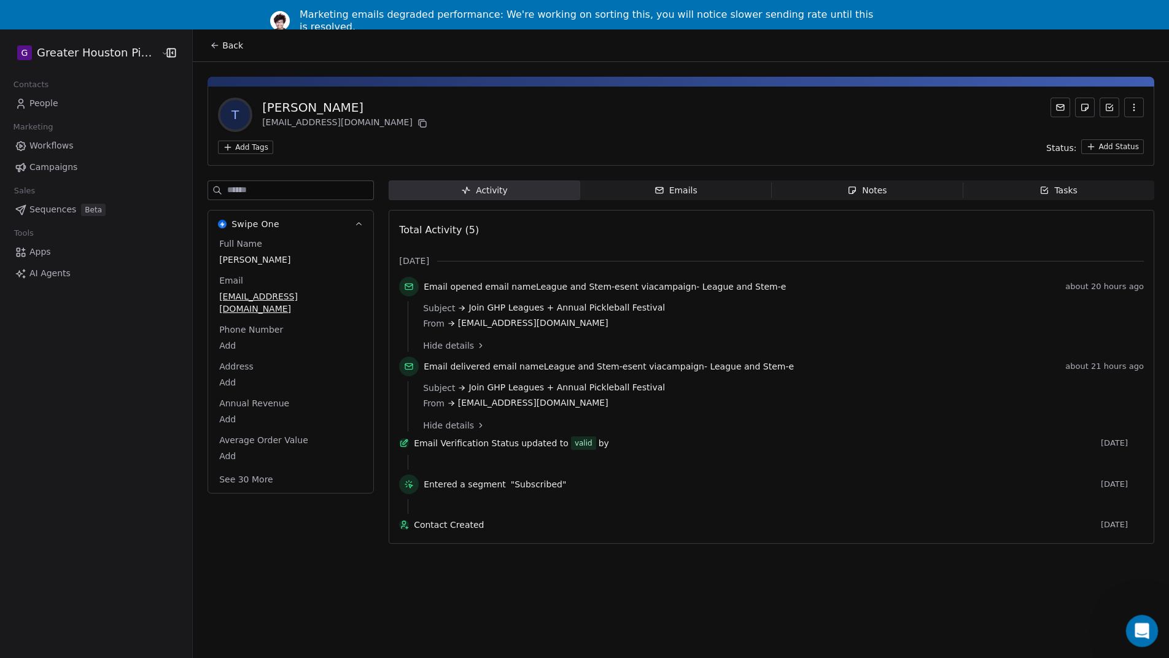
click at [1138, 629] on icon "Open Intercom Messenger" at bounding box center [1140, 629] width 20 height 20
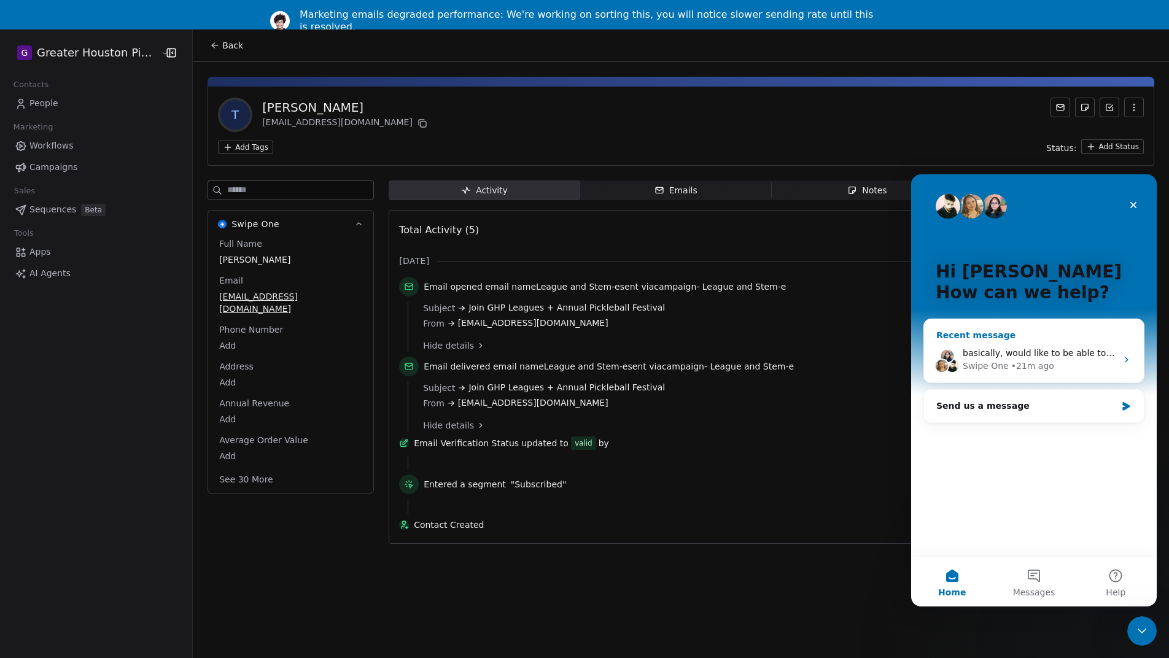
click at [1016, 352] on span "basically, would like to be able to search records in analytics. Thank you" at bounding box center [1118, 353] width 311 height 10
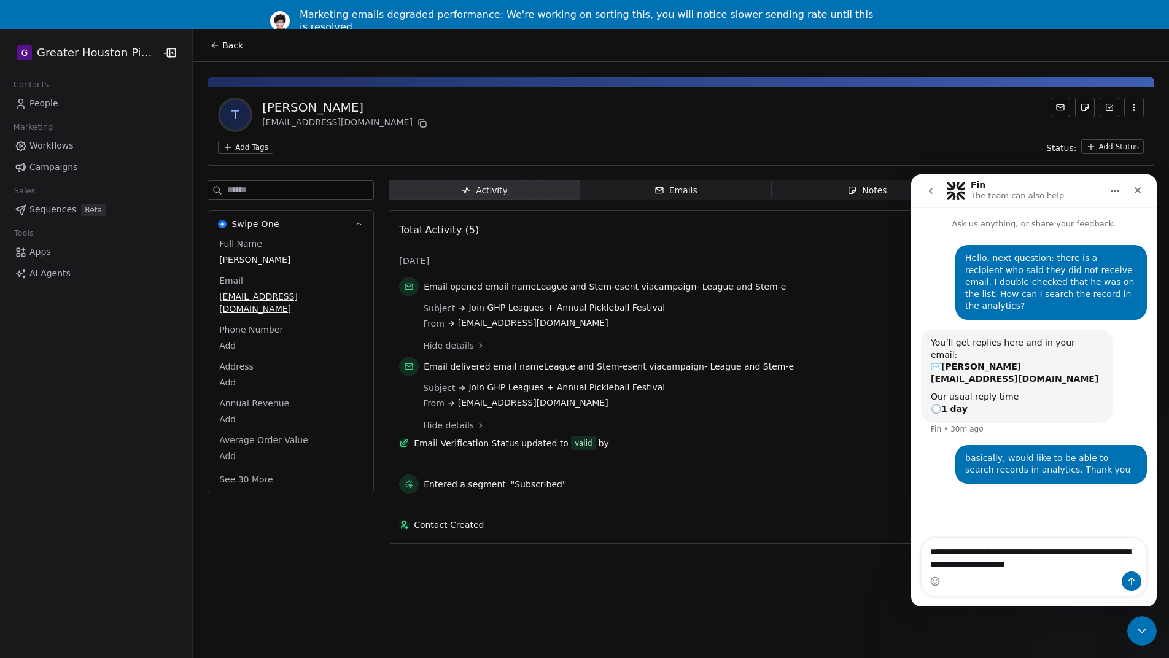
type textarea "**********"
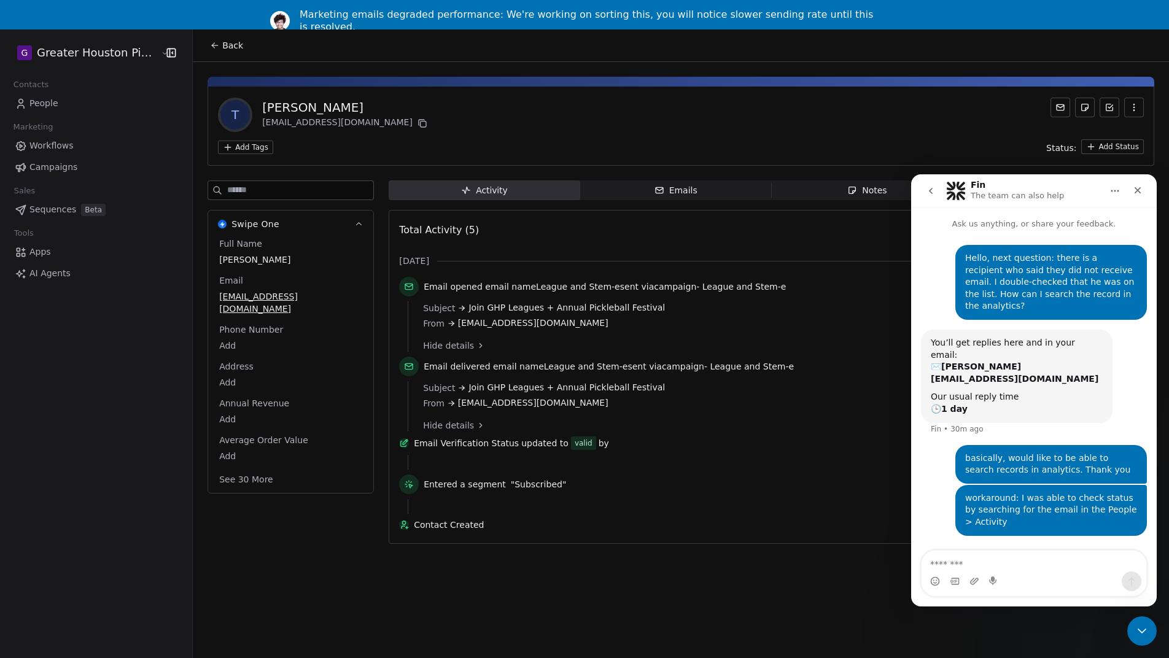
click at [669, 198] on span "Emails Emails" at bounding box center [676, 190] width 192 height 20
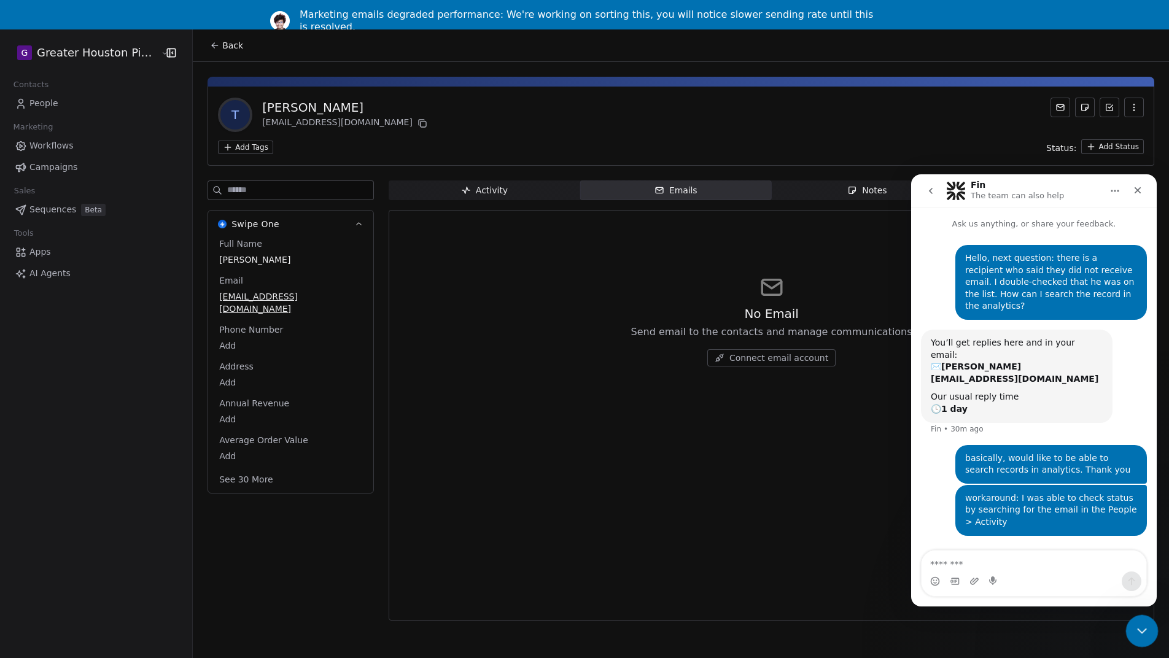
click at [1142, 633] on icon "Close Intercom Messenger" at bounding box center [1140, 629] width 15 height 15
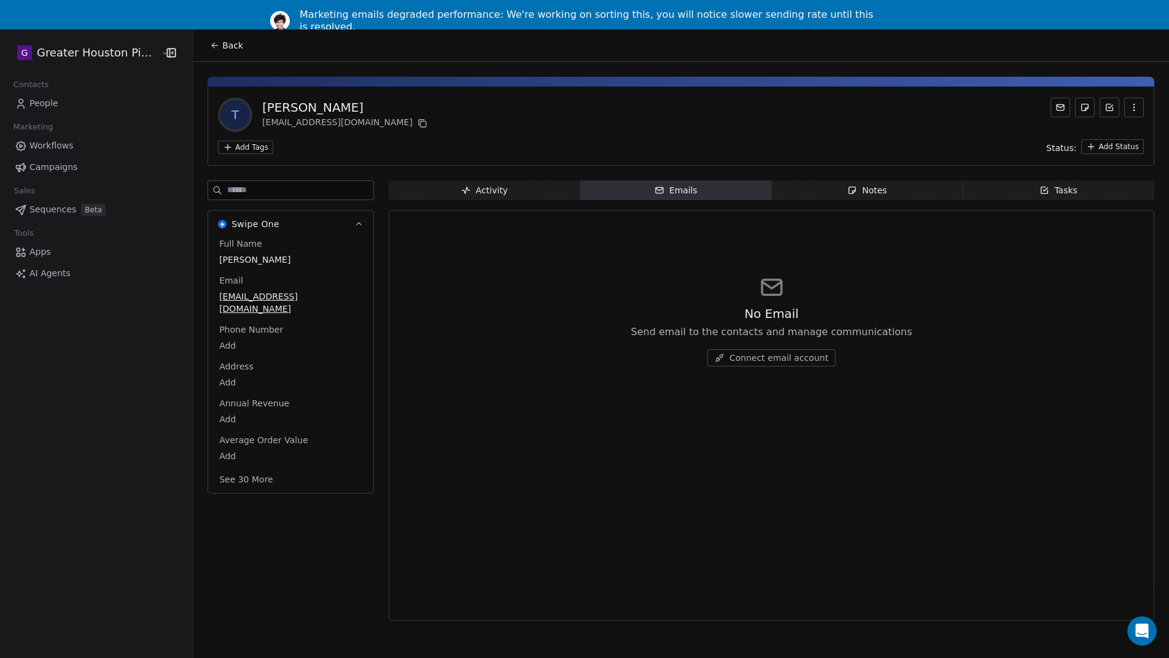
click at [861, 191] on div "Notes" at bounding box center [866, 190] width 39 height 13
click at [1034, 190] on span "Tasks Tasks" at bounding box center [1059, 190] width 192 height 20
click at [721, 195] on span "Emails Emails" at bounding box center [676, 190] width 192 height 20
click at [755, 359] on span "Connect email account" at bounding box center [778, 358] width 99 height 12
click at [489, 187] on div "Activity" at bounding box center [484, 190] width 47 height 13
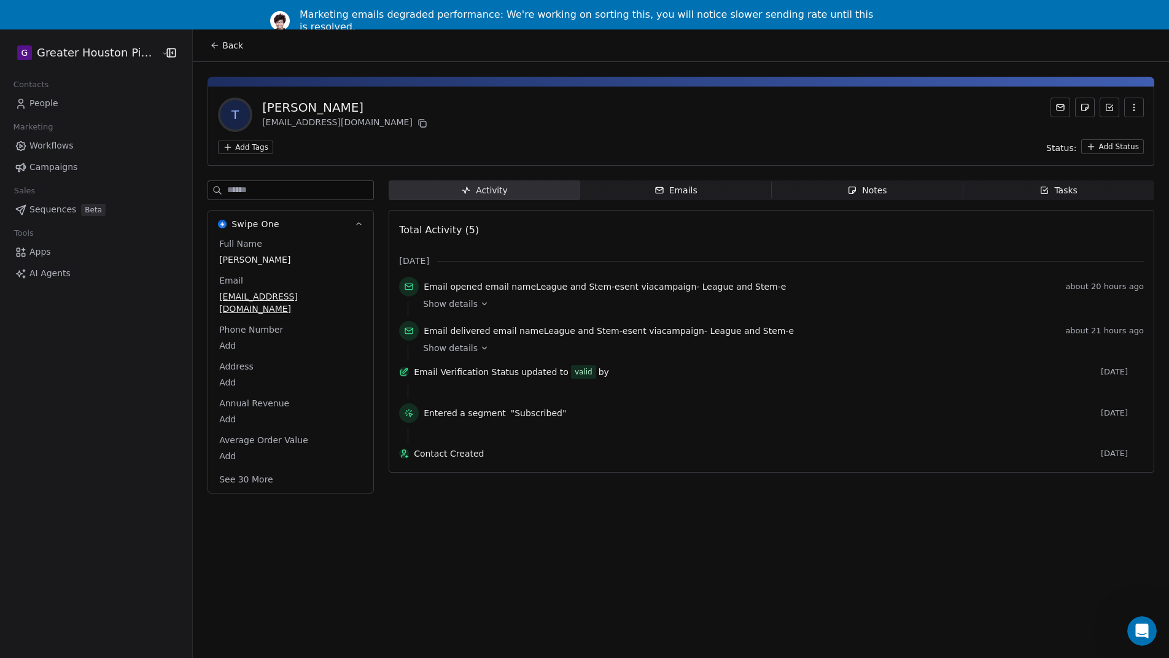
click at [658, 190] on icon "button" at bounding box center [659, 190] width 7 height 6
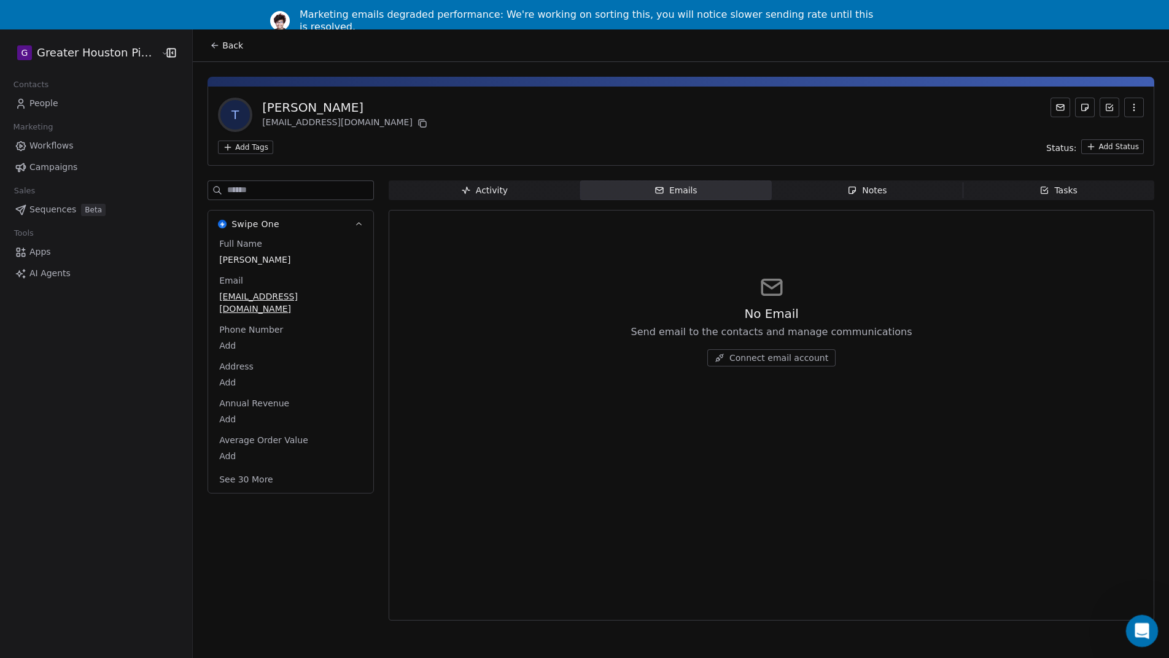
click at [1141, 631] on icon "Open Intercom Messenger" at bounding box center [1140, 629] width 9 height 10
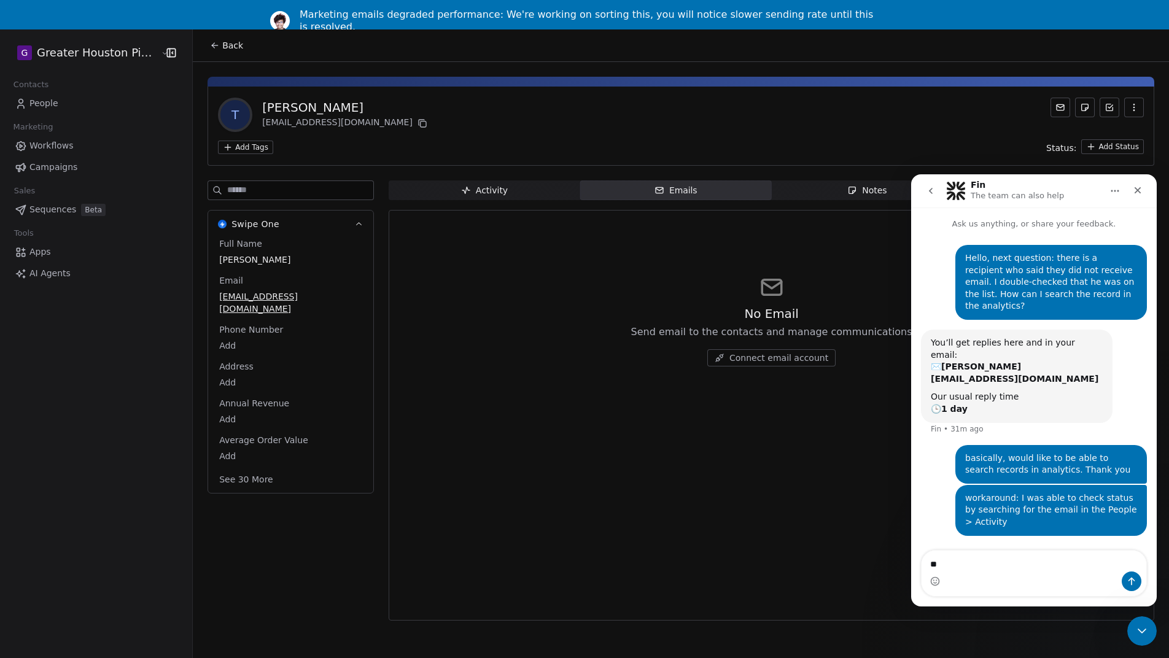
type textarea "*"
type textarea "**********"
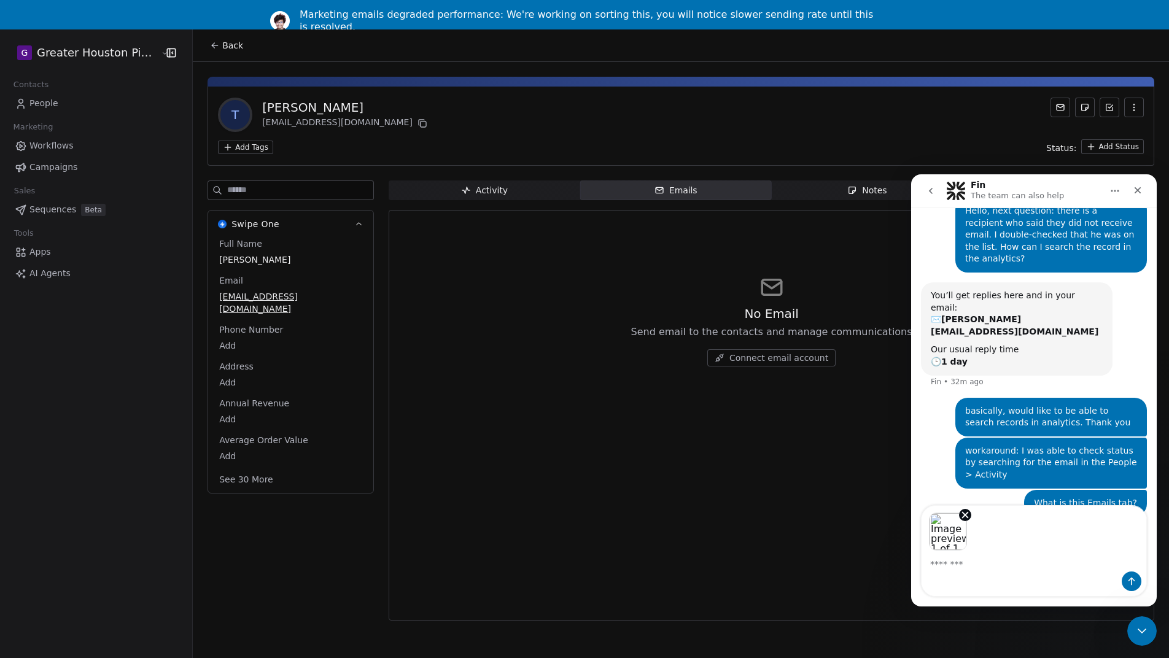
scroll to position [77, 0]
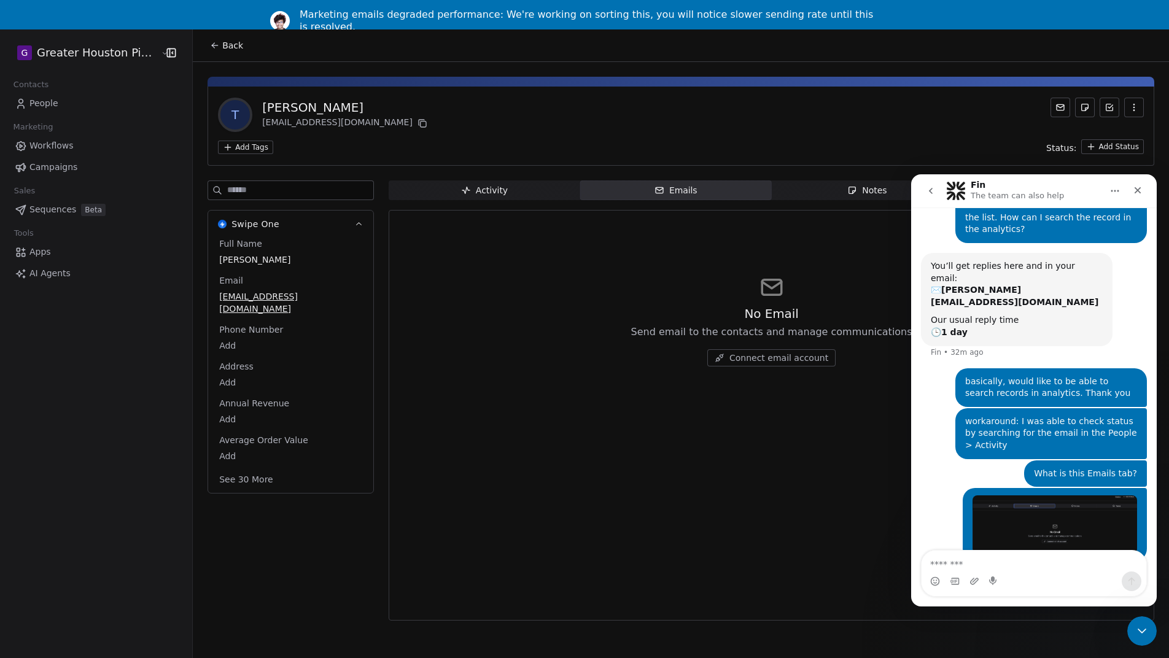
click at [820, 427] on div "No Email Send email to the contacts and manage communications Connect email acc…" at bounding box center [771, 415] width 745 height 395
click at [788, 356] on span "Connect email account" at bounding box center [778, 358] width 99 height 12
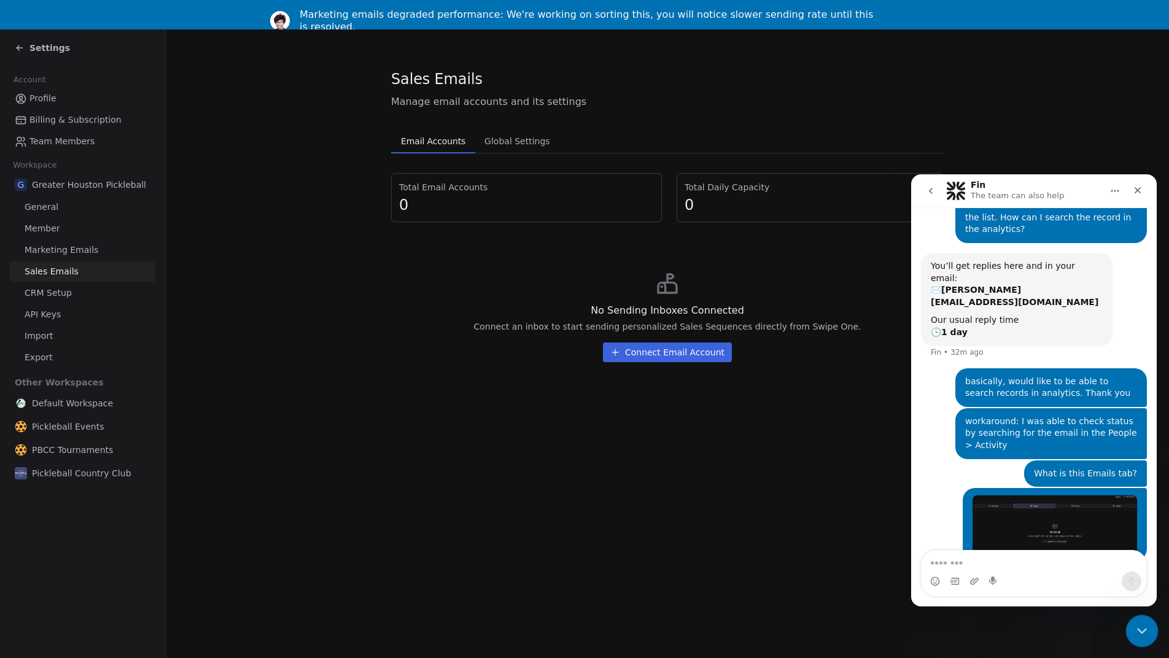
click at [1141, 631] on icon "Close Intercom Messenger" at bounding box center [1140, 629] width 9 height 5
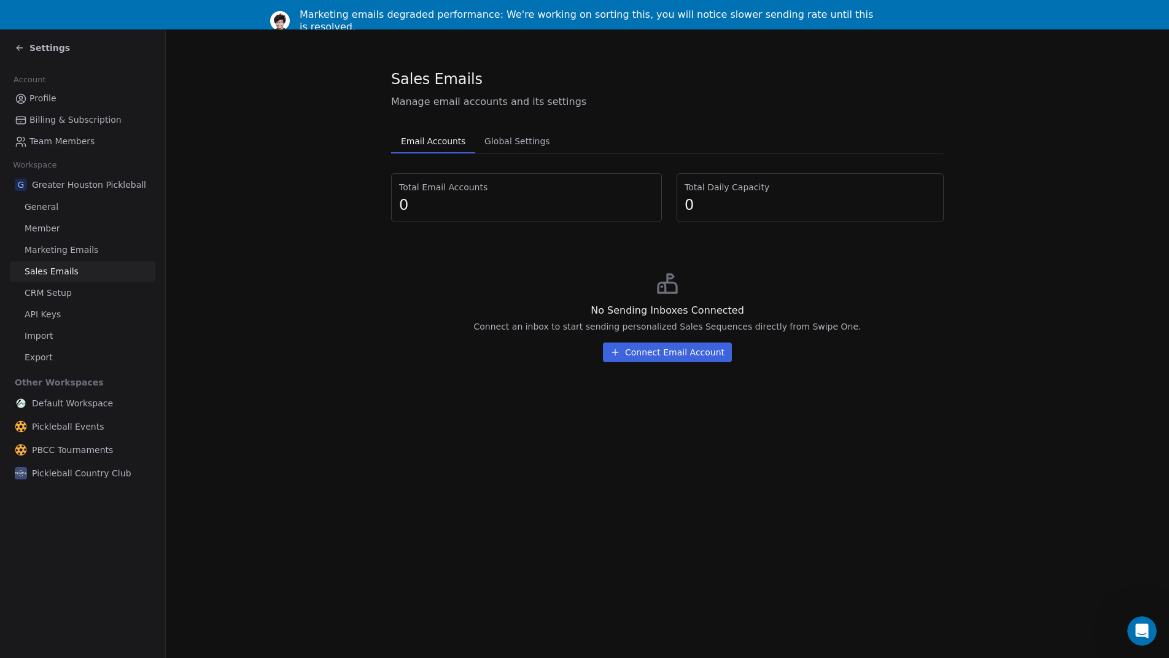
click at [677, 352] on button "Connect Email Account" at bounding box center [667, 353] width 129 height 20
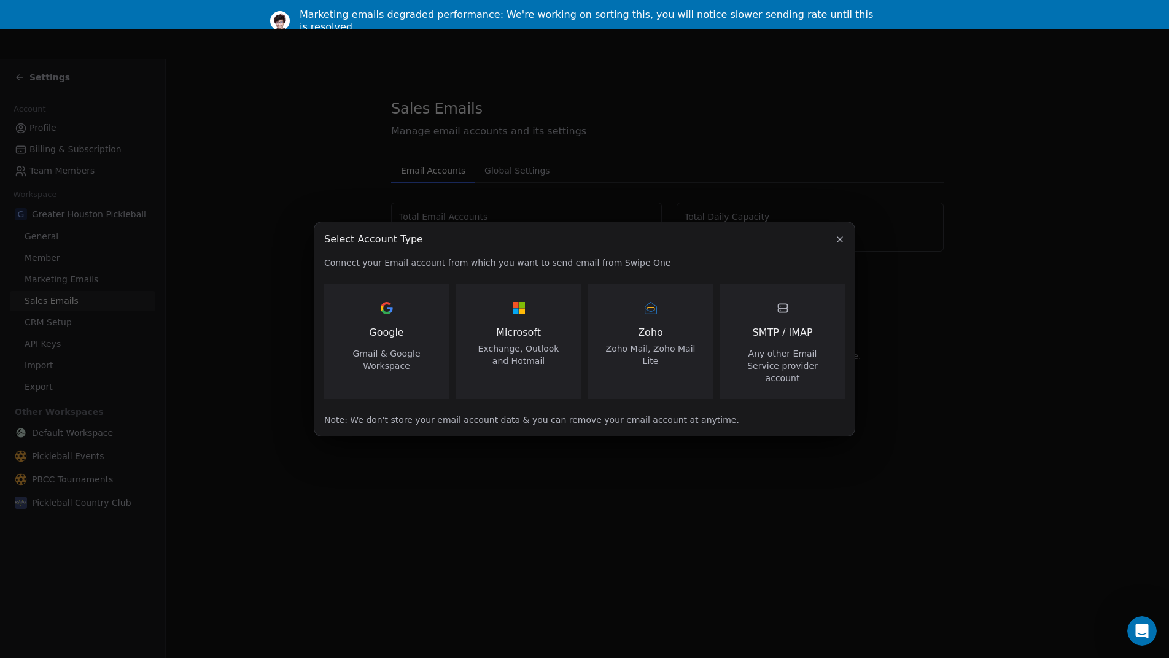
click at [405, 363] on span "Gmail & Google Workspace" at bounding box center [386, 359] width 95 height 25
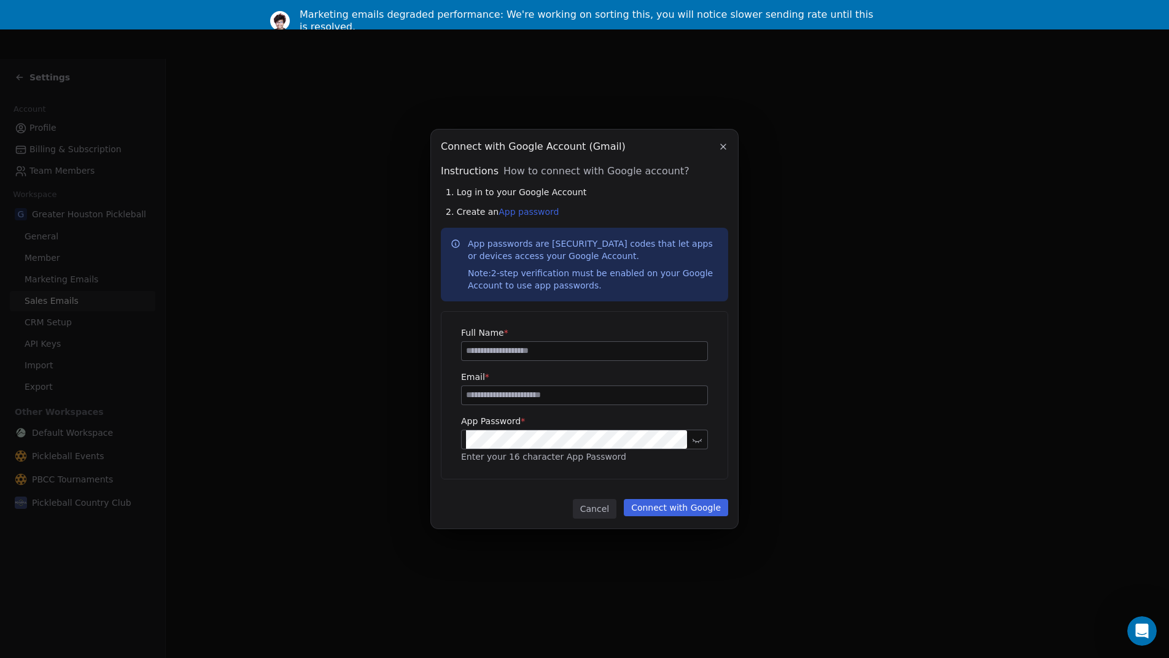
click at [721, 147] on icon "button" at bounding box center [723, 147] width 10 height 10
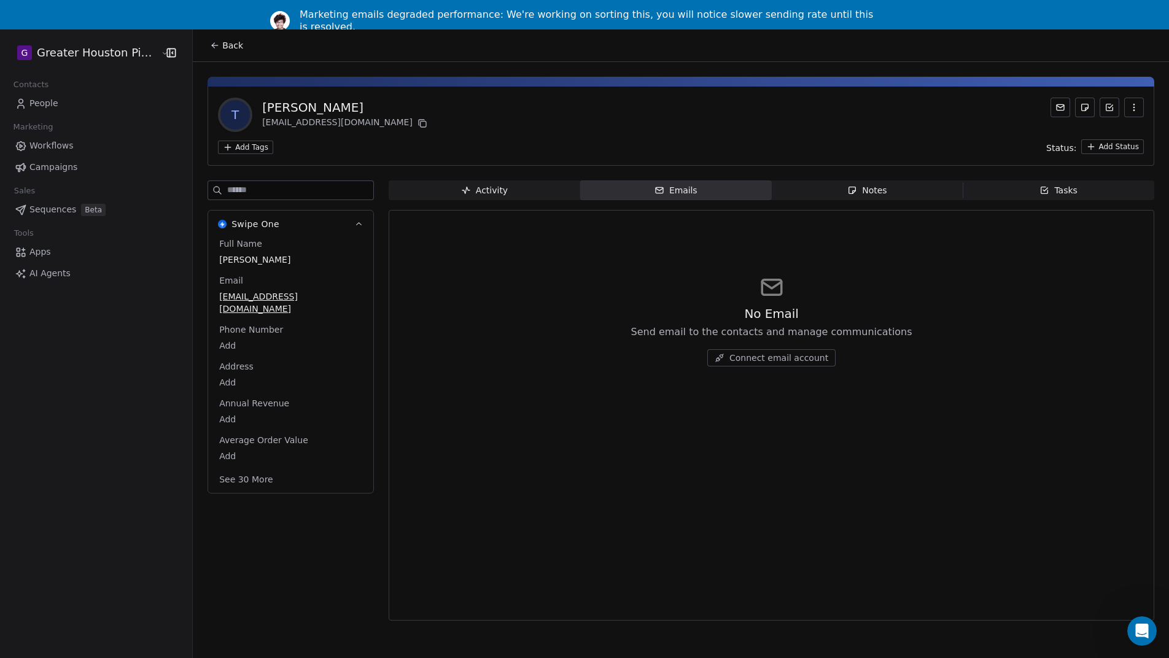
click at [1111, 146] on html "G Greater Houston Pickleball Contacts People Marketing Workflows Campaigns Sale…" at bounding box center [584, 344] width 1169 height 688
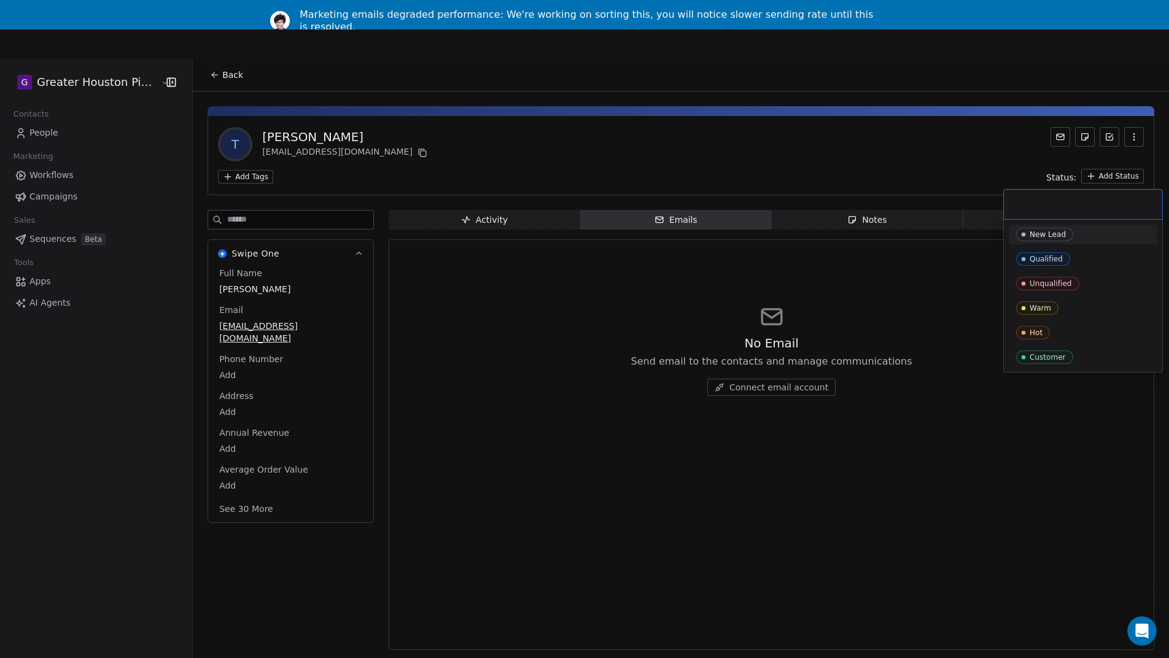
click at [954, 160] on html "G Greater Houston Pickleball Contacts People Marketing Workflows Campaigns Sale…" at bounding box center [584, 358] width 1169 height 717
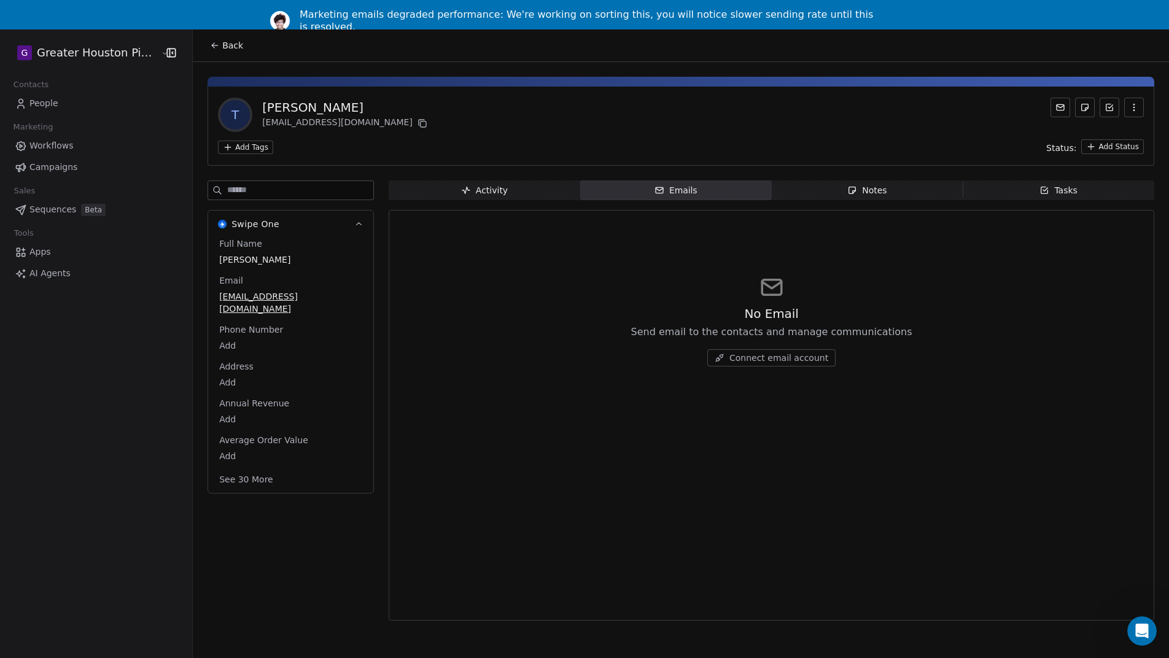
click at [51, 103] on span "People" at bounding box center [43, 103] width 29 height 13
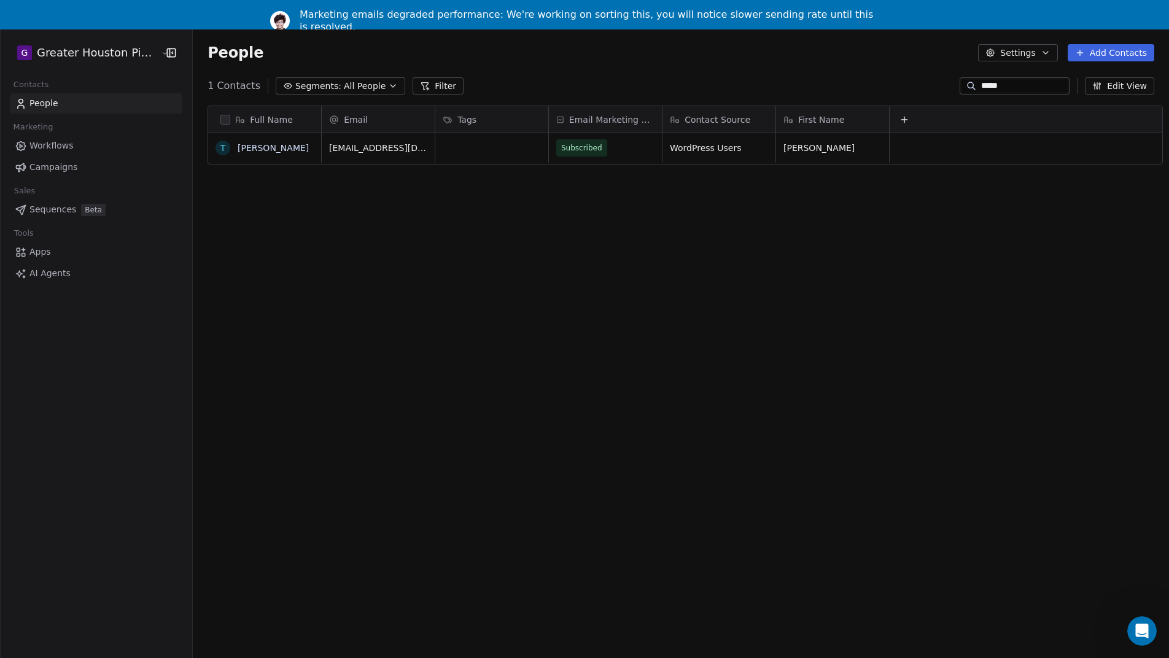
scroll to position [580, 985]
